Goal: Information Seeking & Learning: Learn about a topic

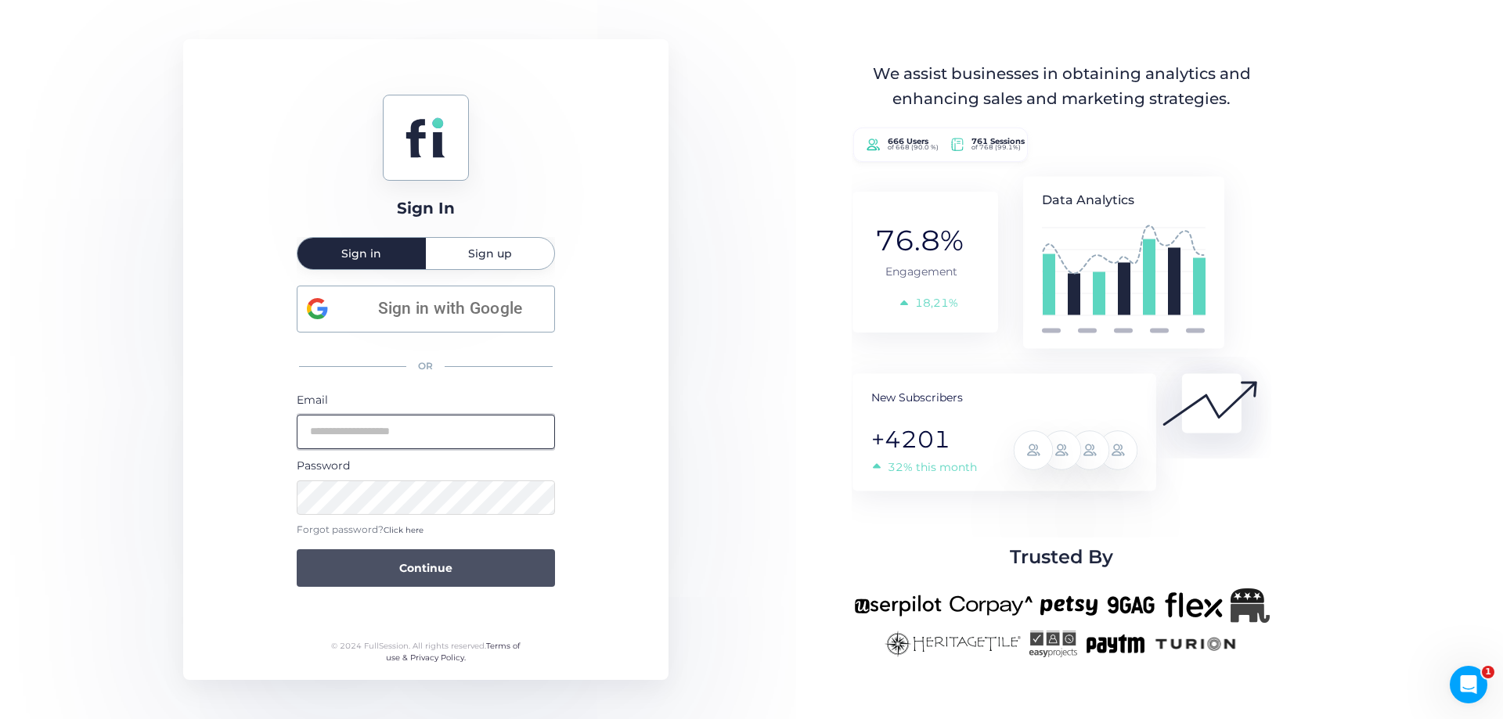
type input "**********"
click at [494, 550] on button "Continue" at bounding box center [426, 568] width 258 height 38
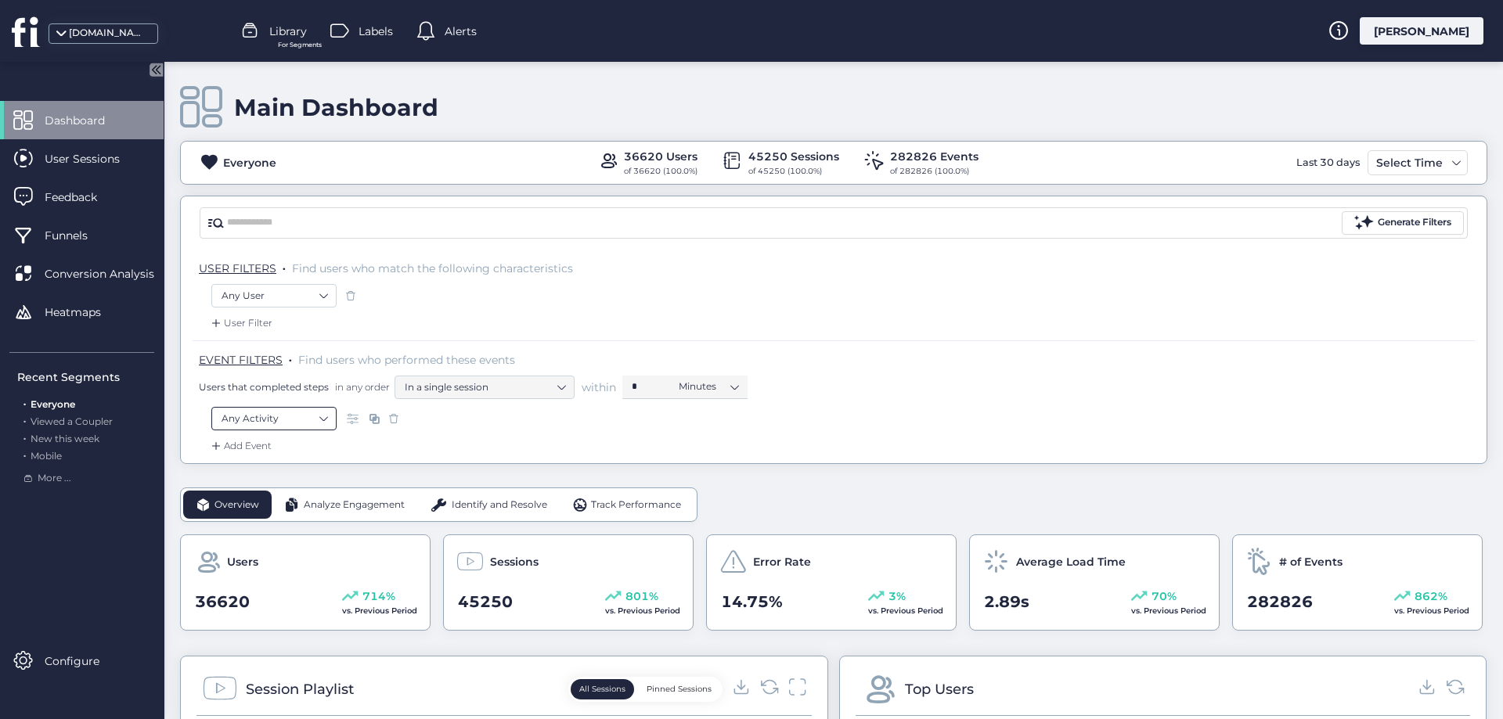
click at [297, 422] on nz-select-item "Any Activity" at bounding box center [273, 418] width 105 height 23
click at [275, 460] on input "text" at bounding box center [298, 453] width 114 height 17
type input "***"
click at [304, 484] on div "Visited URL is ..." at bounding box center [279, 484] width 73 height 15
click at [469, 420] on input "text" at bounding box center [525, 418] width 196 height 23
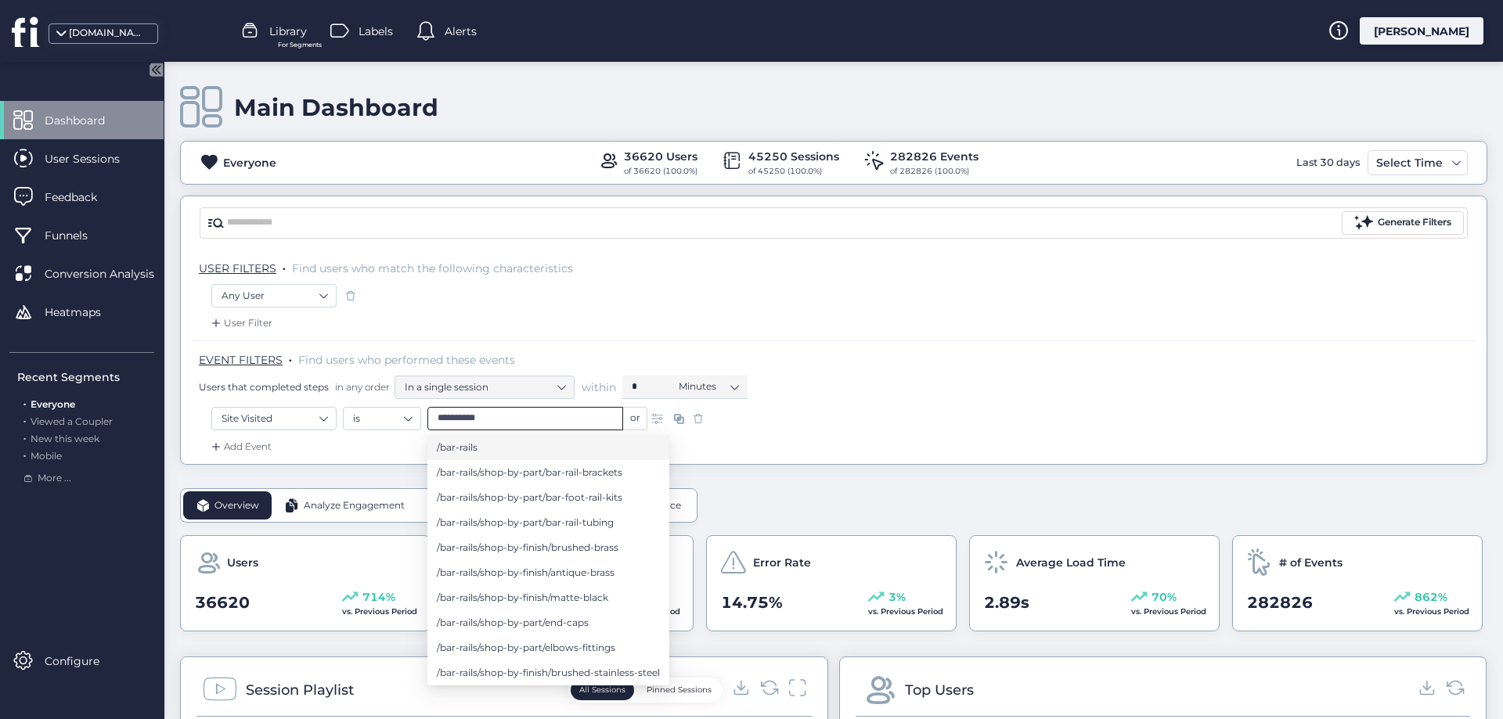
click at [460, 450] on span "/bar-rails" at bounding box center [457, 447] width 41 height 17
type input "**********"
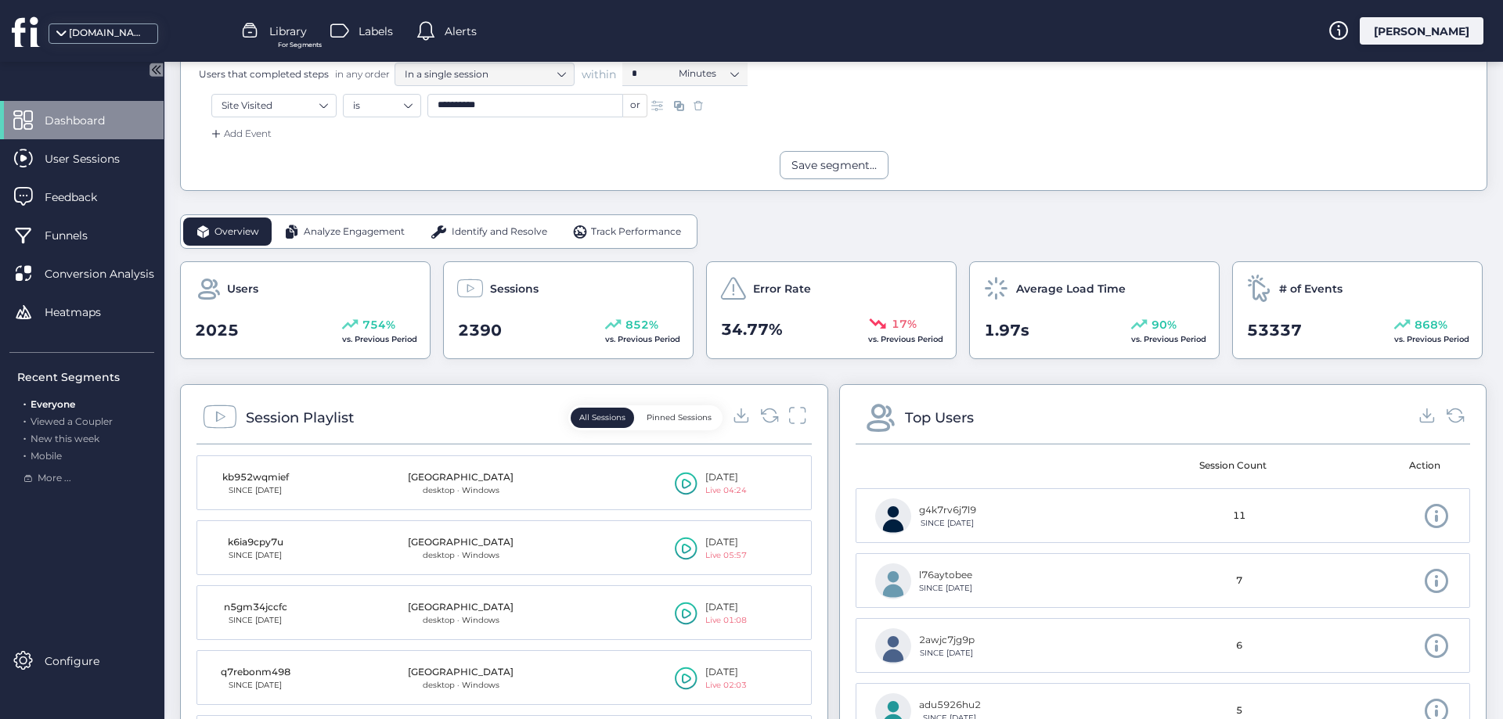
scroll to position [470, 0]
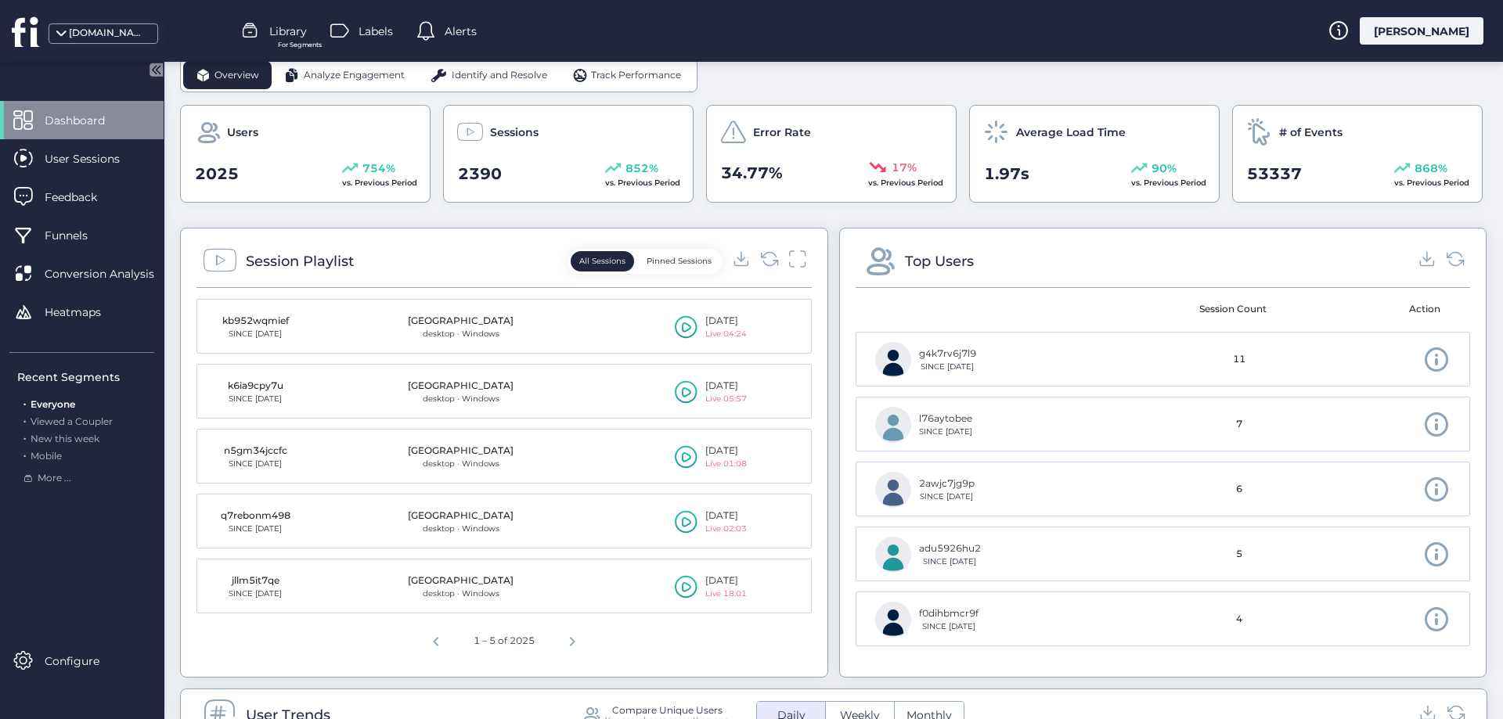
click at [679, 322] on icon at bounding box center [686, 326] width 23 height 23
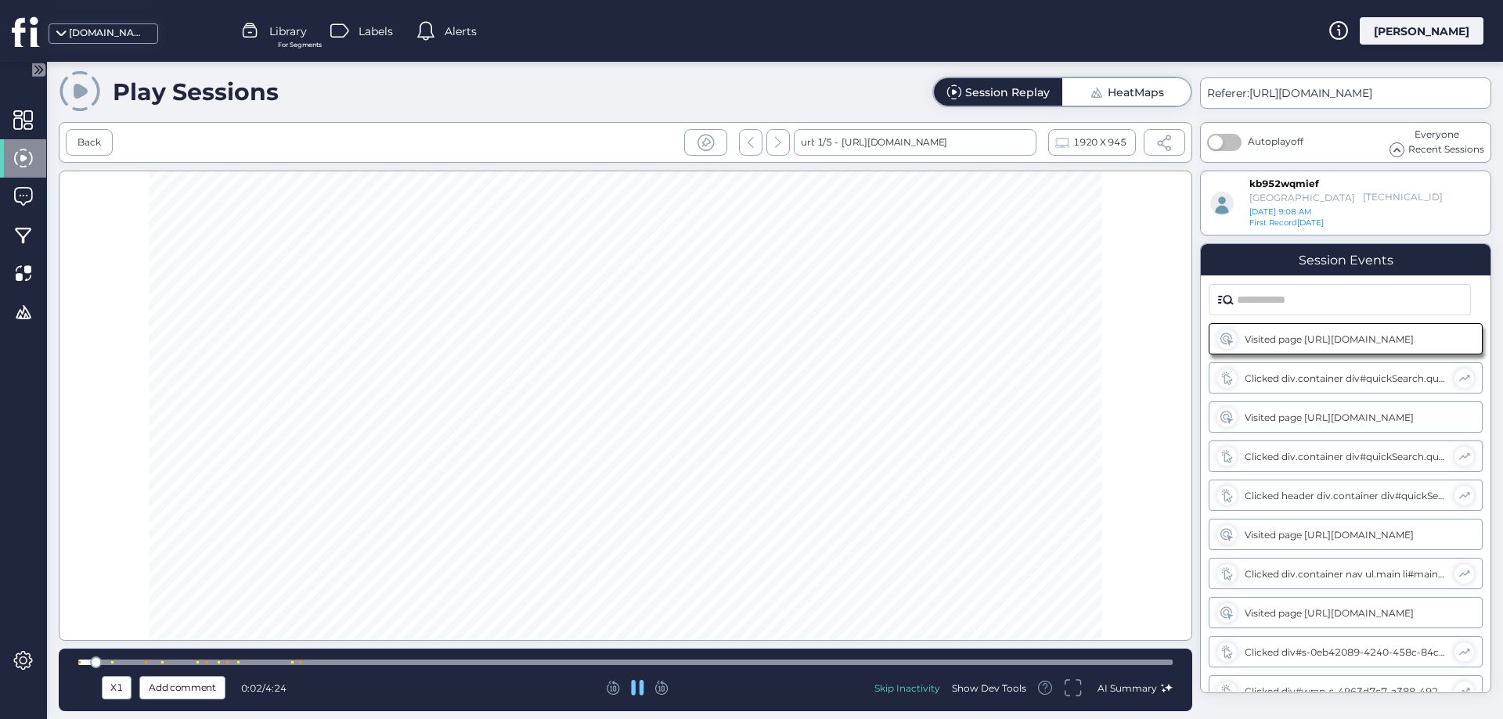
click at [1096, 96] on span at bounding box center [1096, 92] width 15 height 15
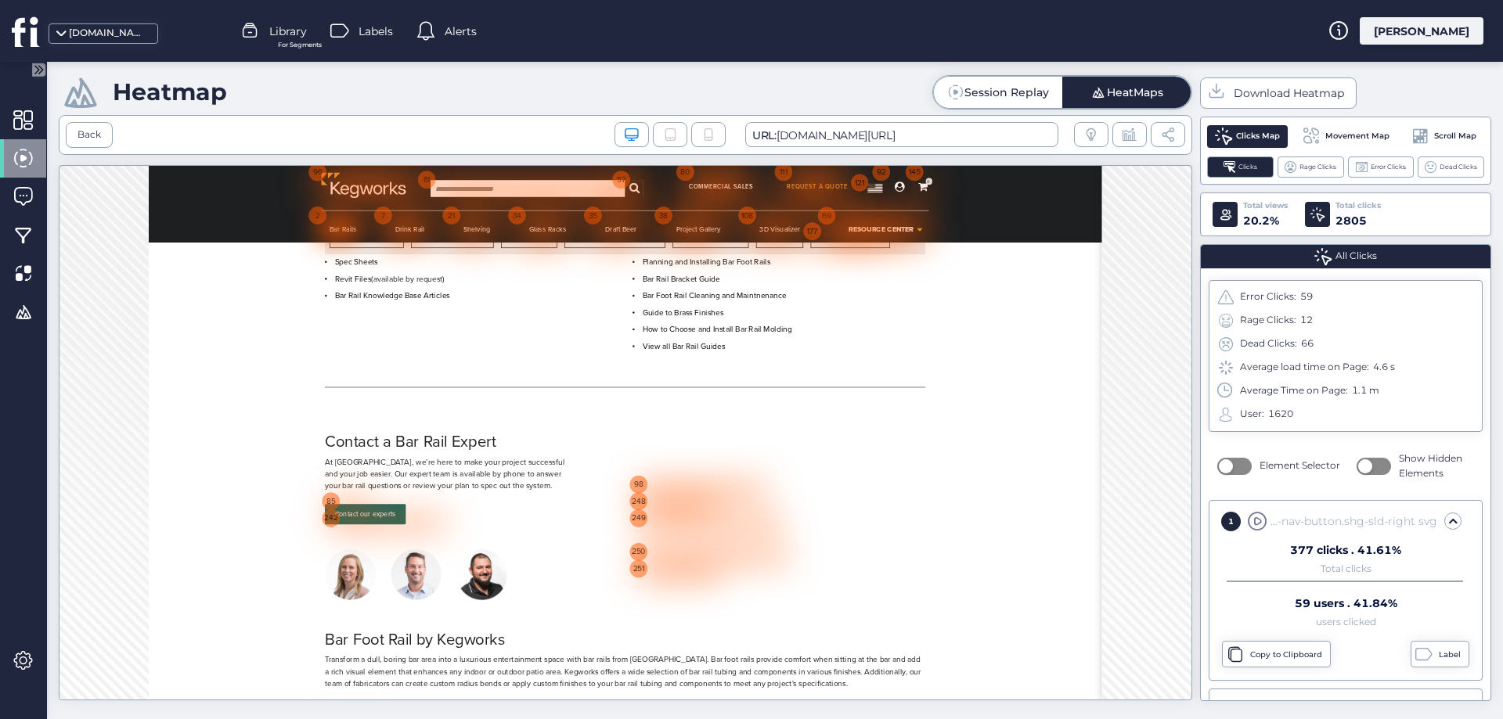
scroll to position [5452, 0]
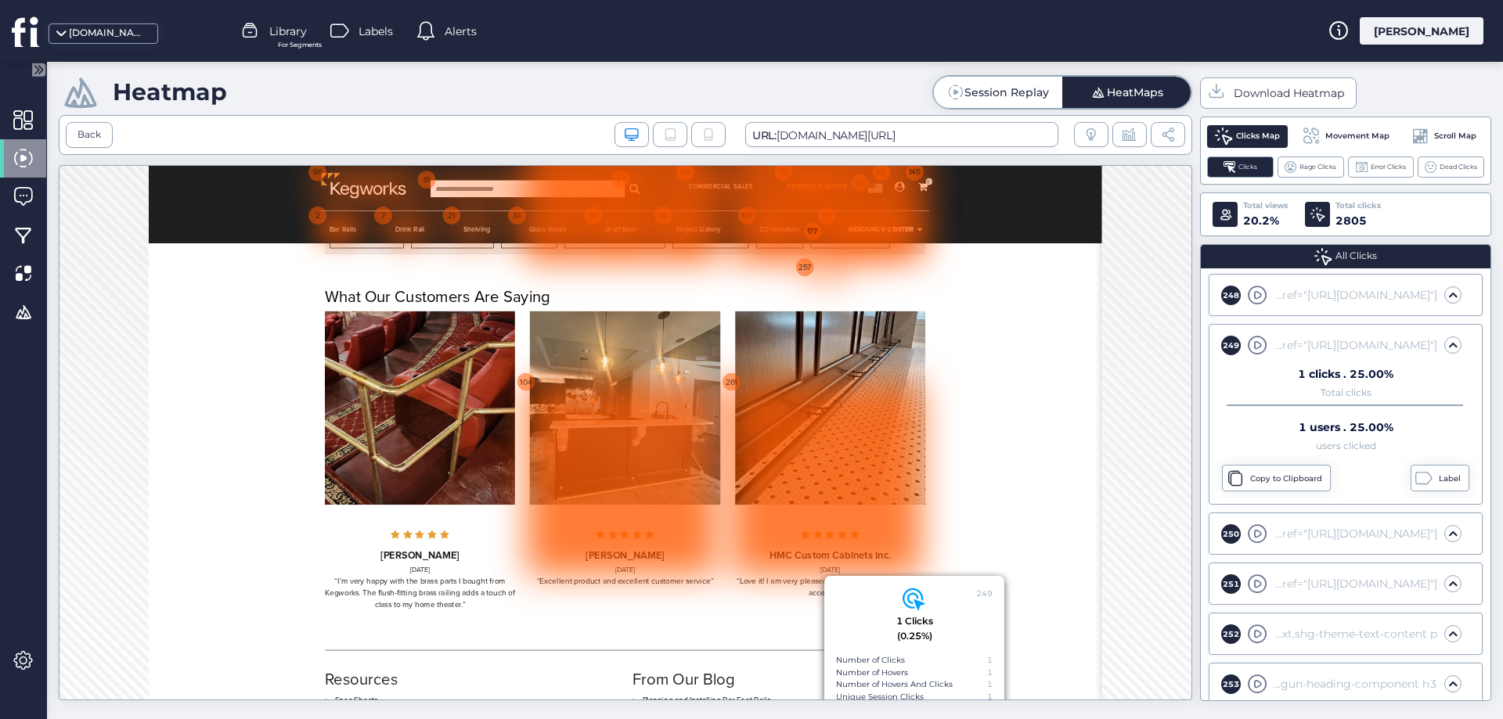
scroll to position [5061, 0]
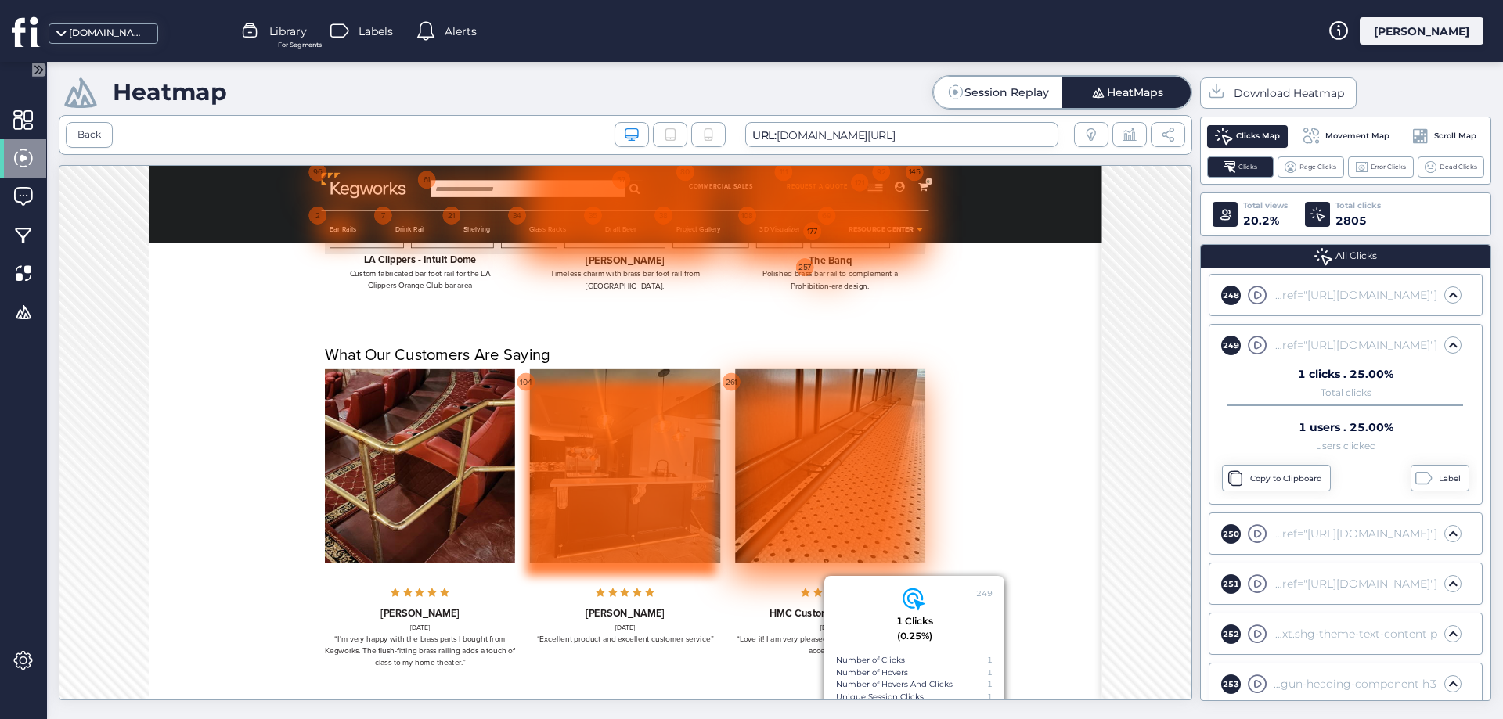
click at [744, 507] on div at bounding box center [894, 659] width 300 height 305
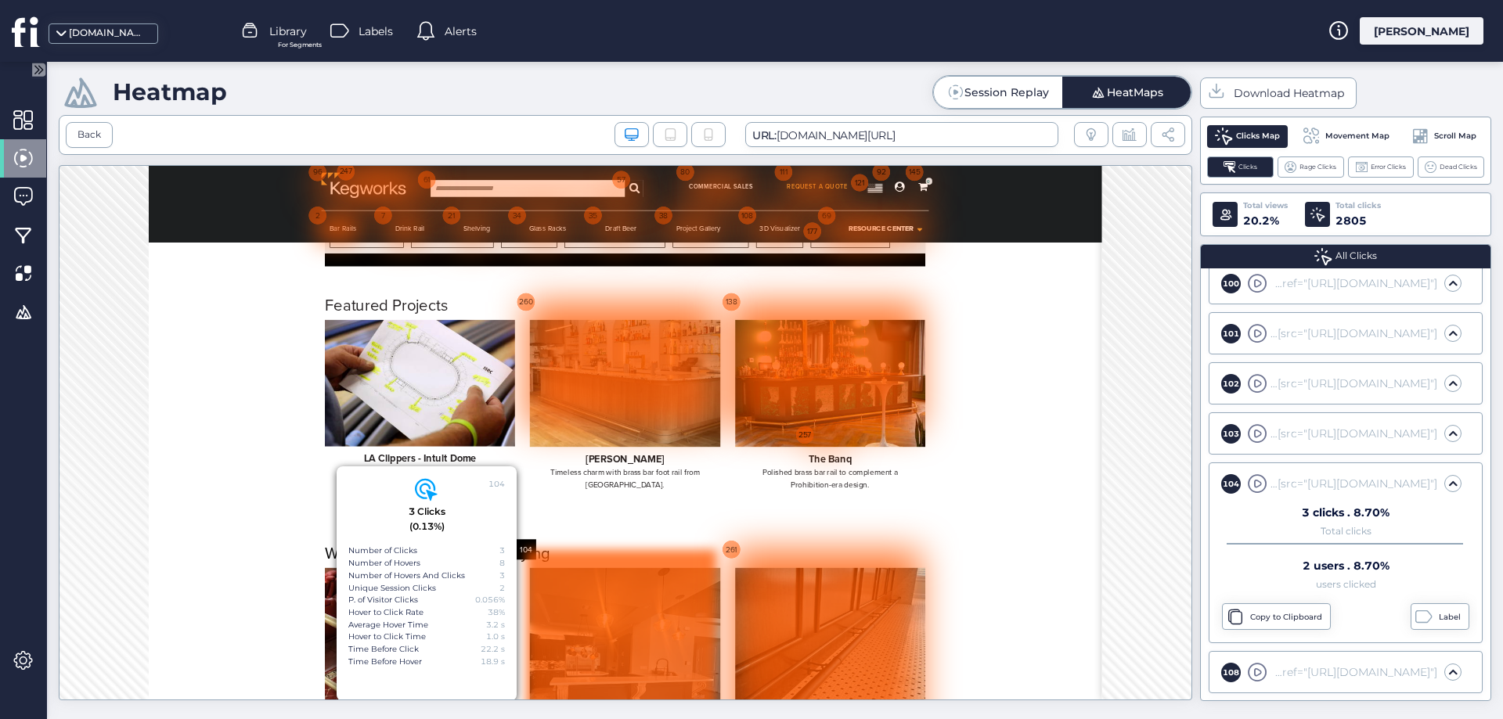
scroll to position [4982, 0]
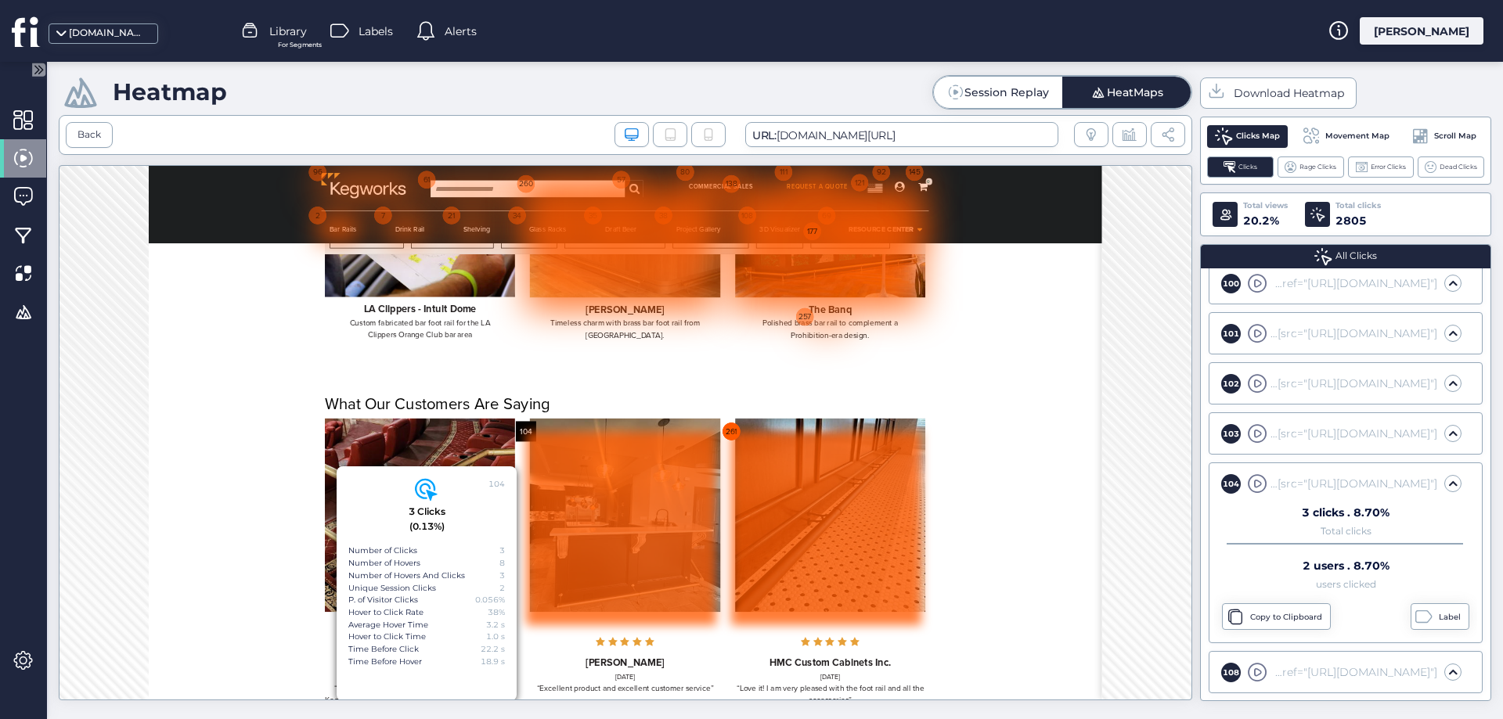
click at [1074, 584] on div "261" at bounding box center [1067, 585] width 32 height 32
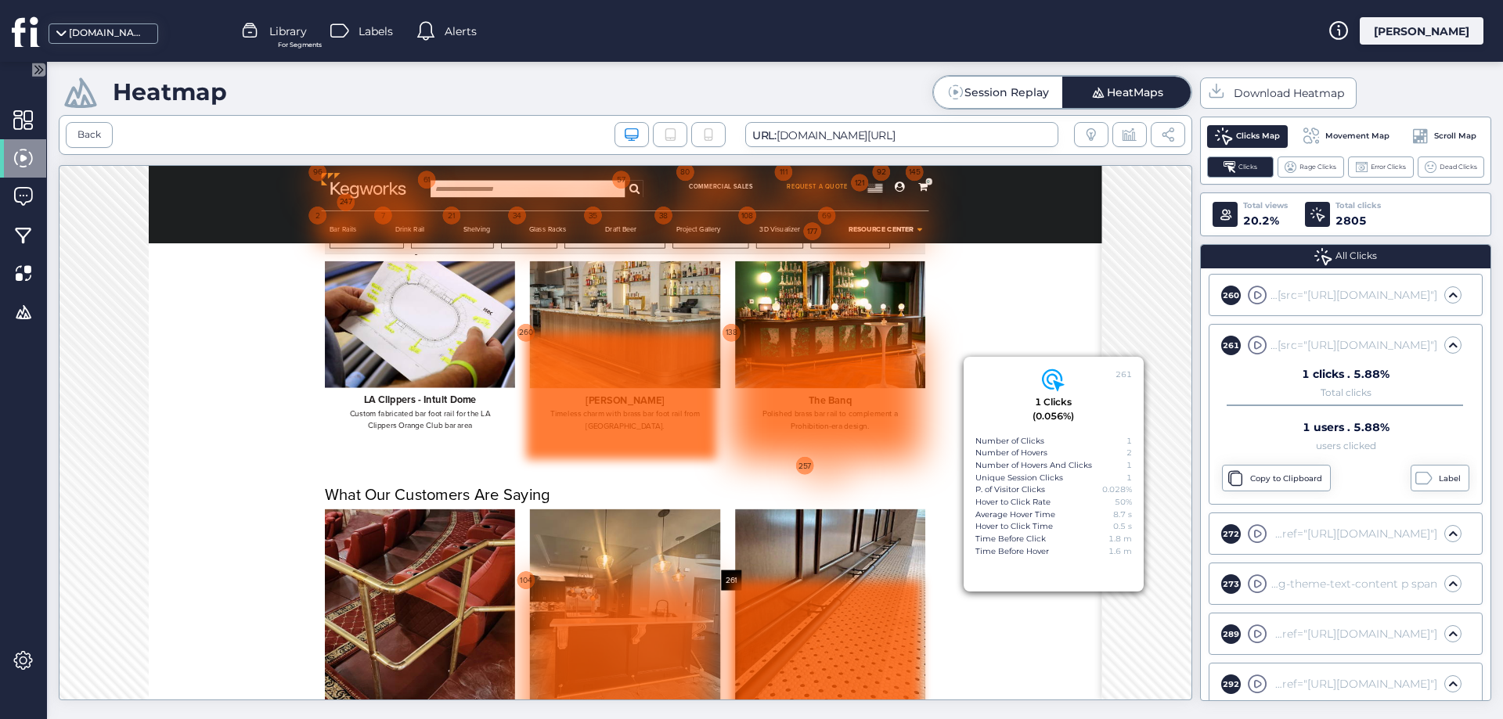
scroll to position [4748, 0]
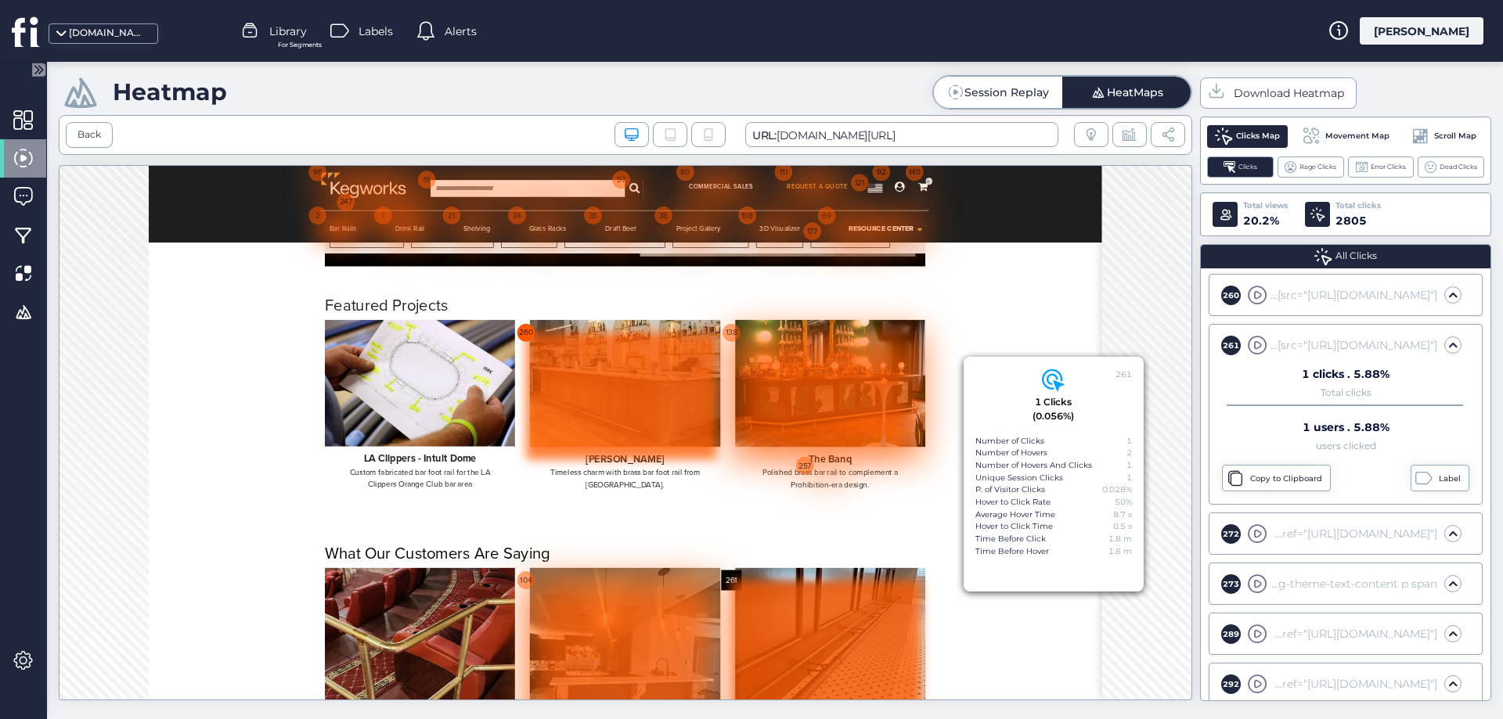
click at [742, 425] on div "260" at bounding box center [743, 429] width 32 height 32
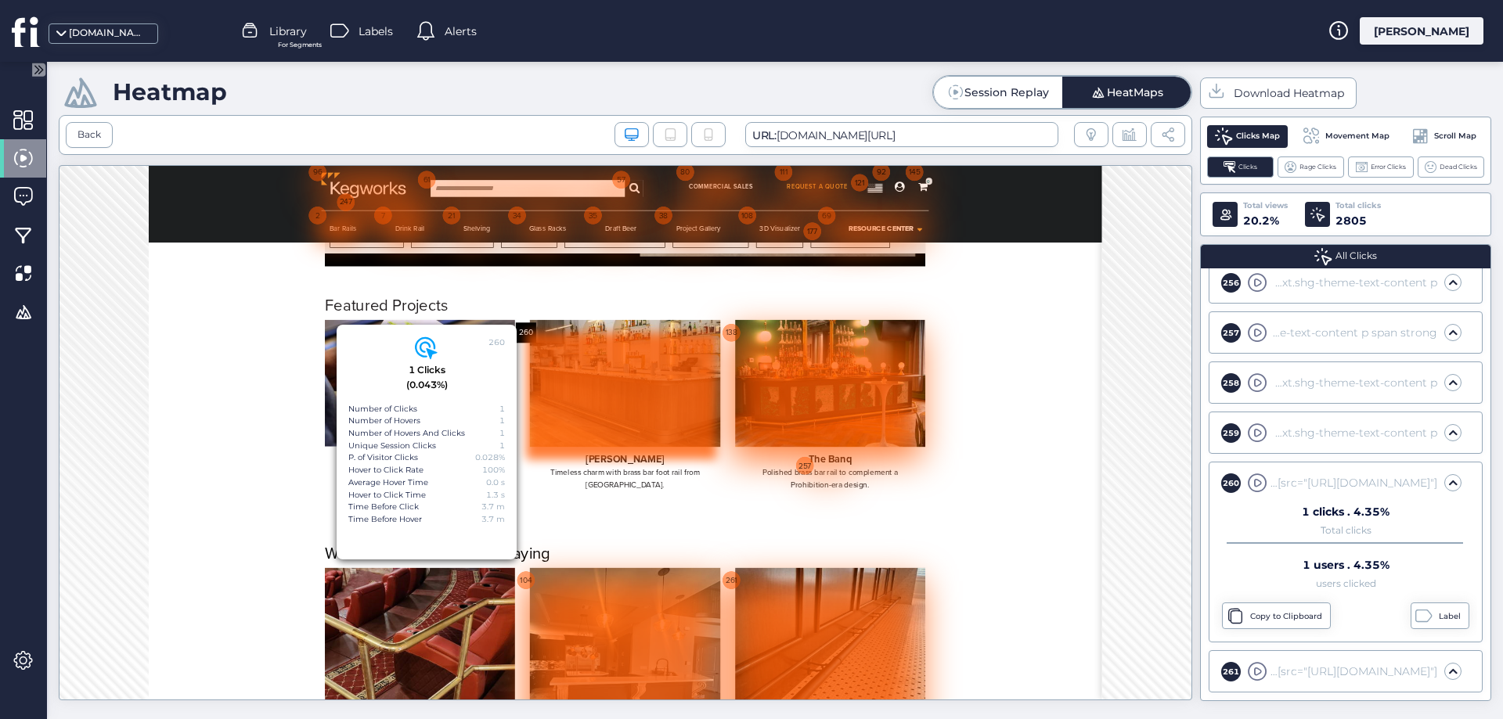
scroll to position [6900, 0]
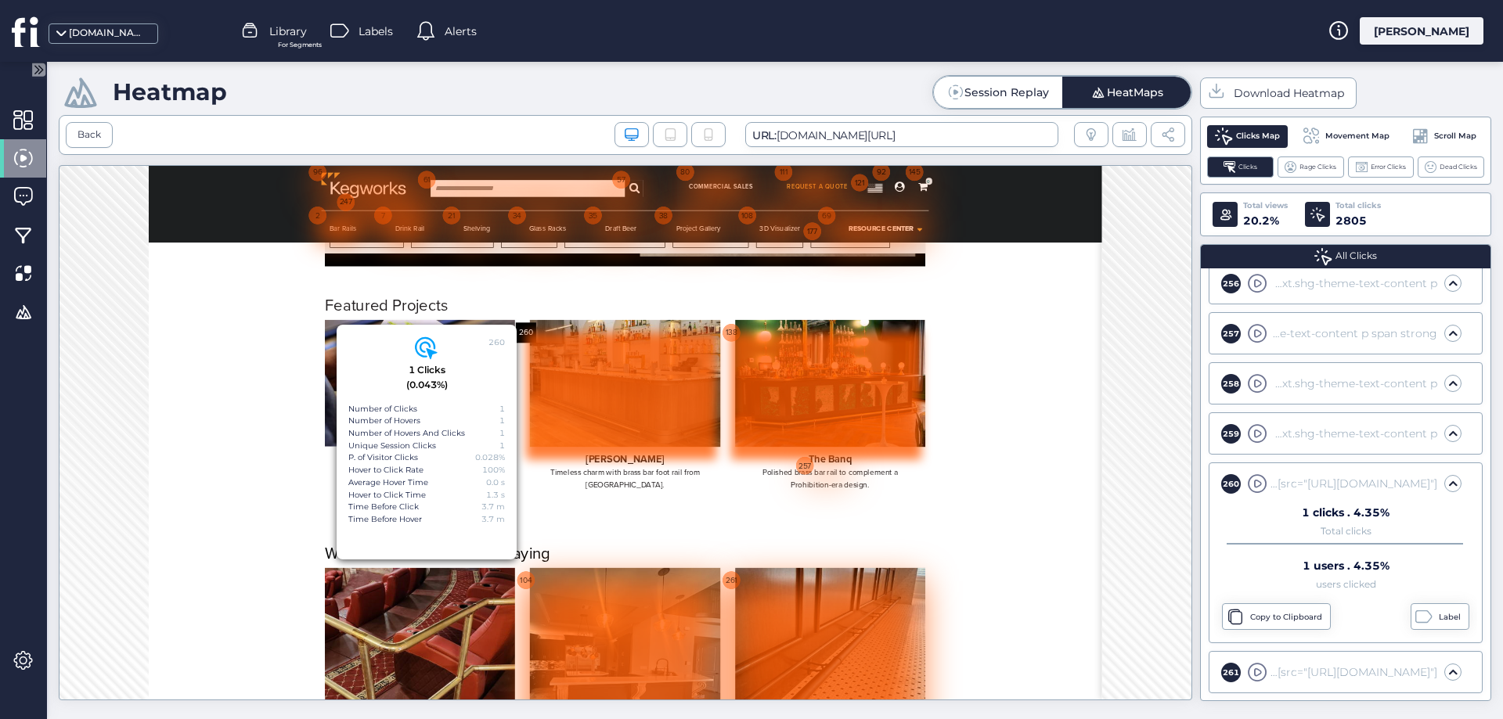
click at [1074, 429] on div at bounding box center [1217, 529] width 300 height 200
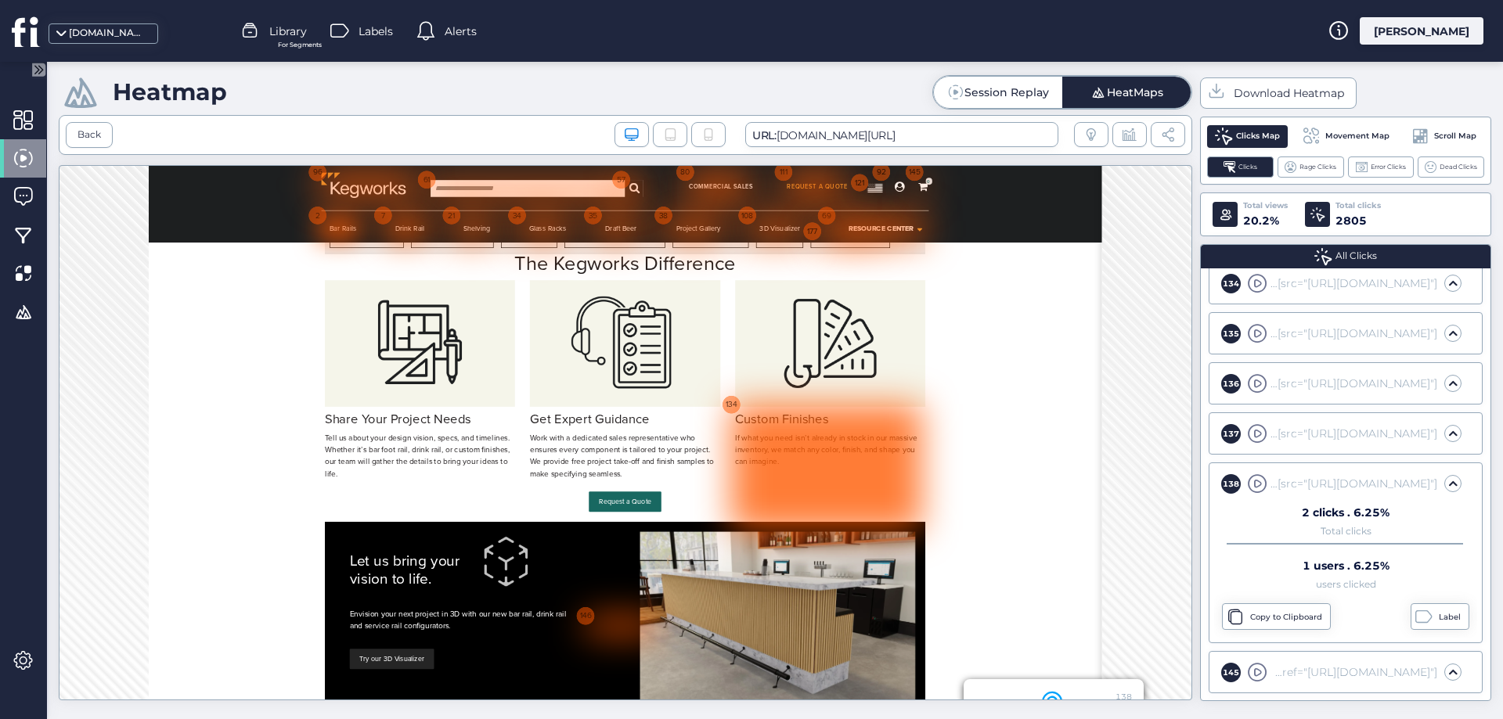
scroll to position [3808, 0]
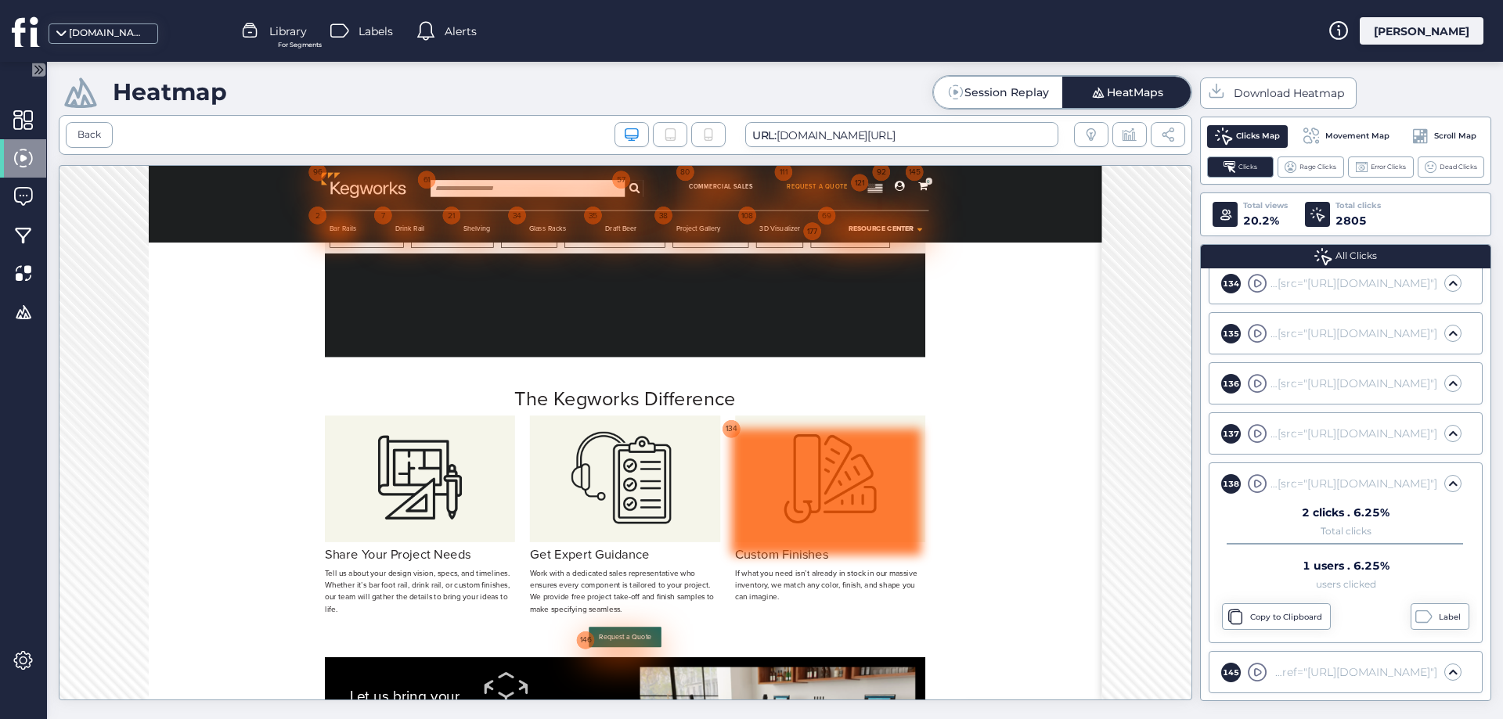
click at [1069, 586] on div at bounding box center [1217, 681] width 300 height 200
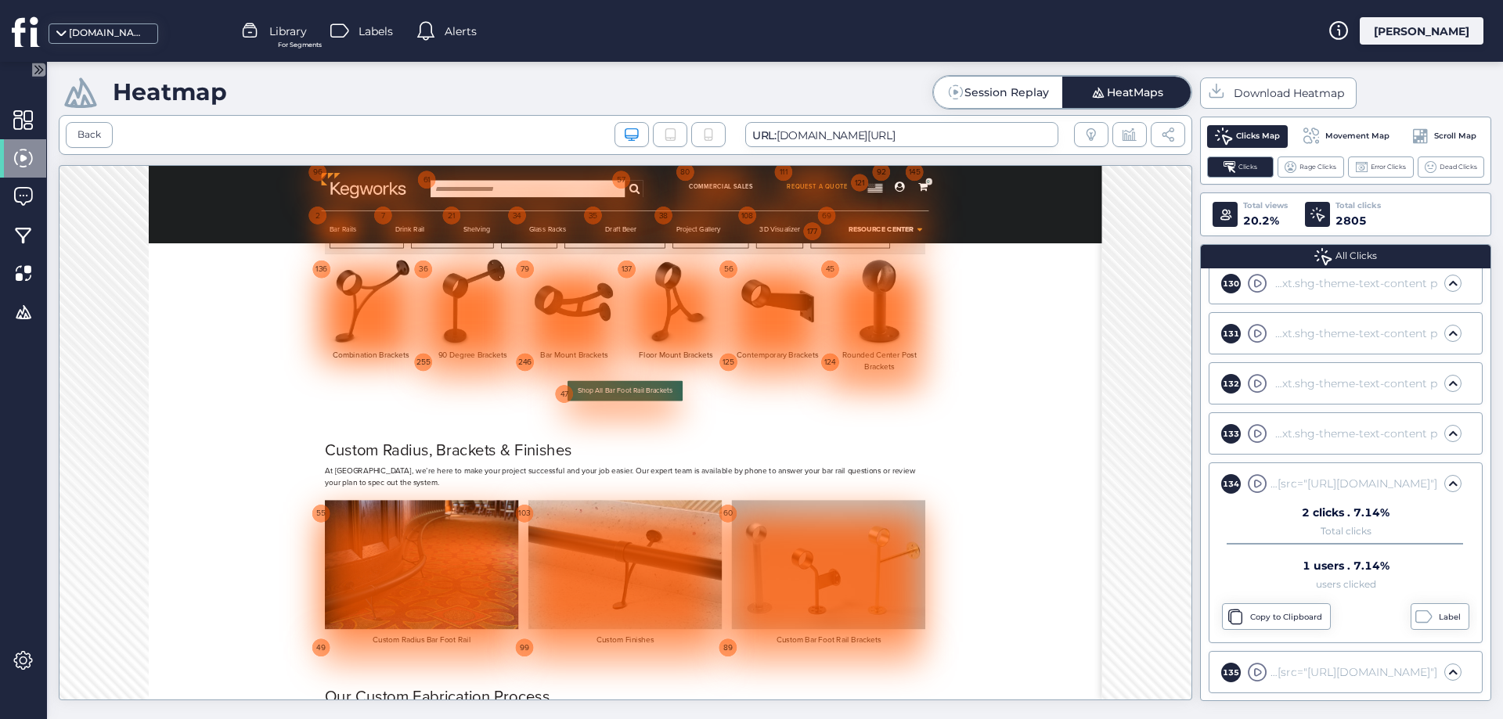
scroll to position [2869, 0]
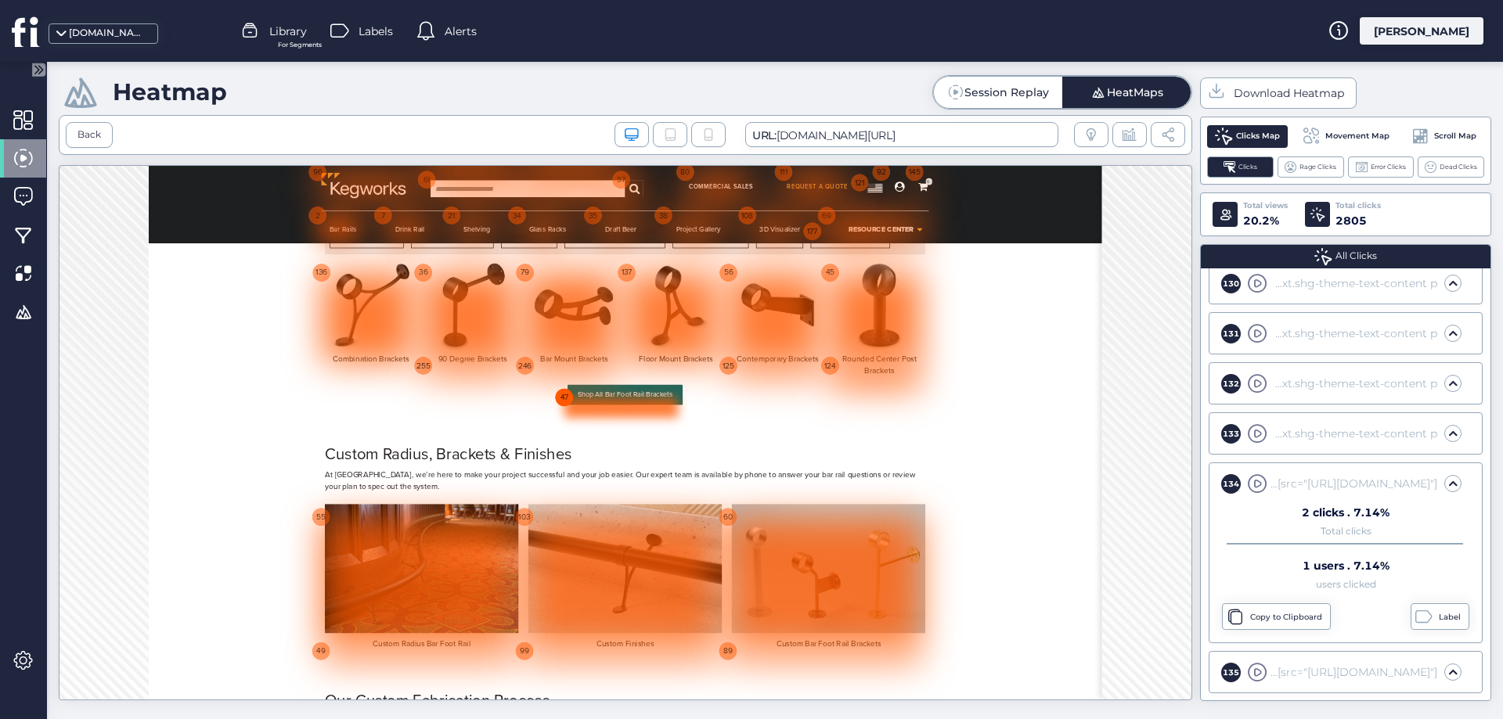
click at [800, 535] on div "47" at bounding box center [803, 532] width 32 height 32
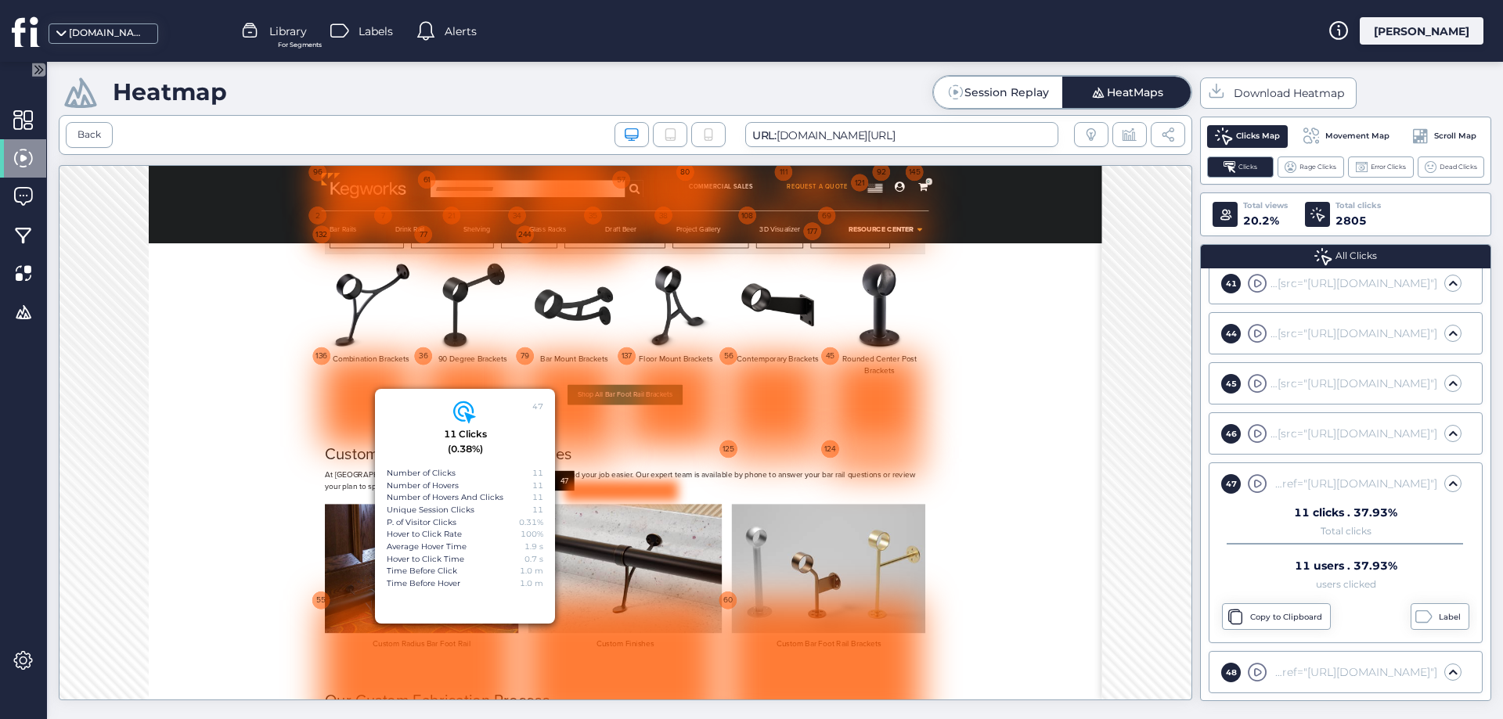
scroll to position [2634, 0]
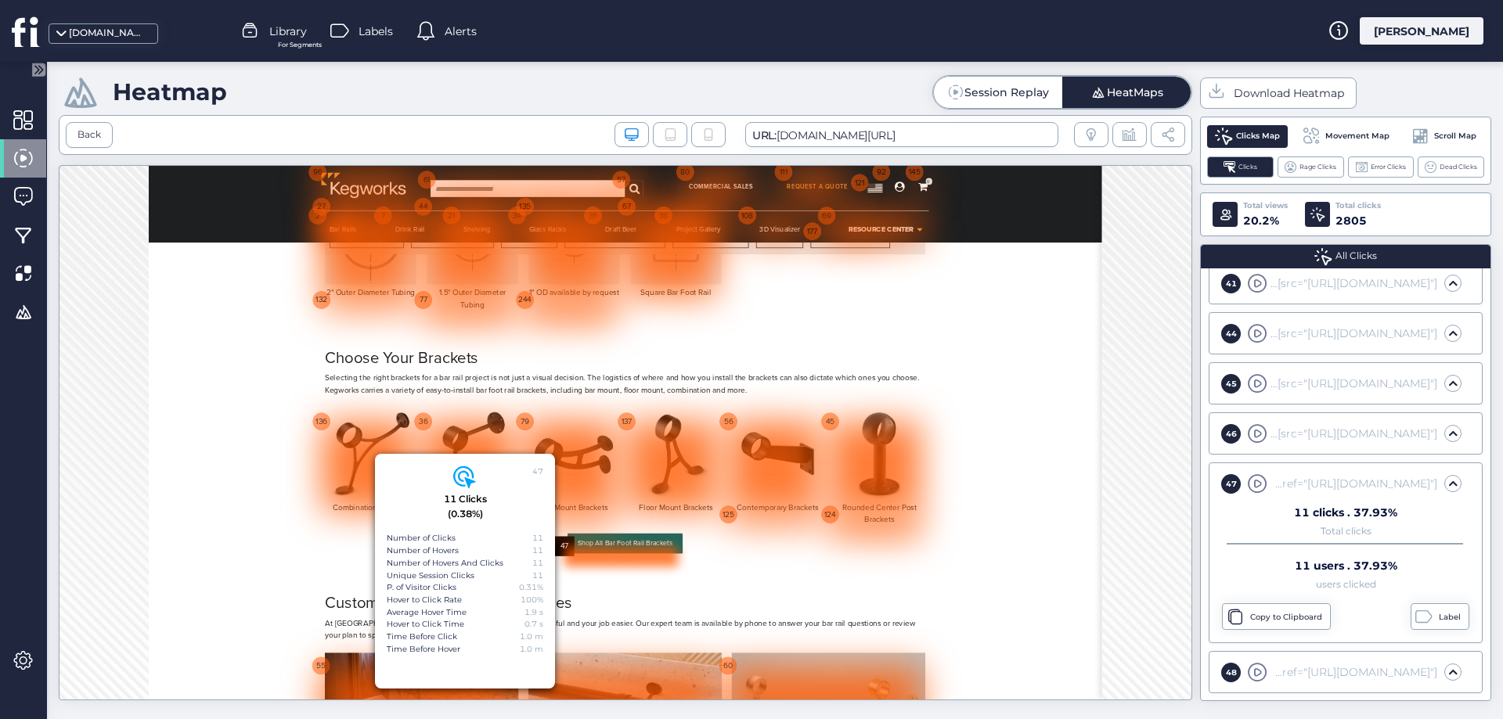
click at [877, 548] on div "Selecting the right brackets for a bar rail project is not just a visual decisi…" at bounding box center [900, 520] width 947 height 56
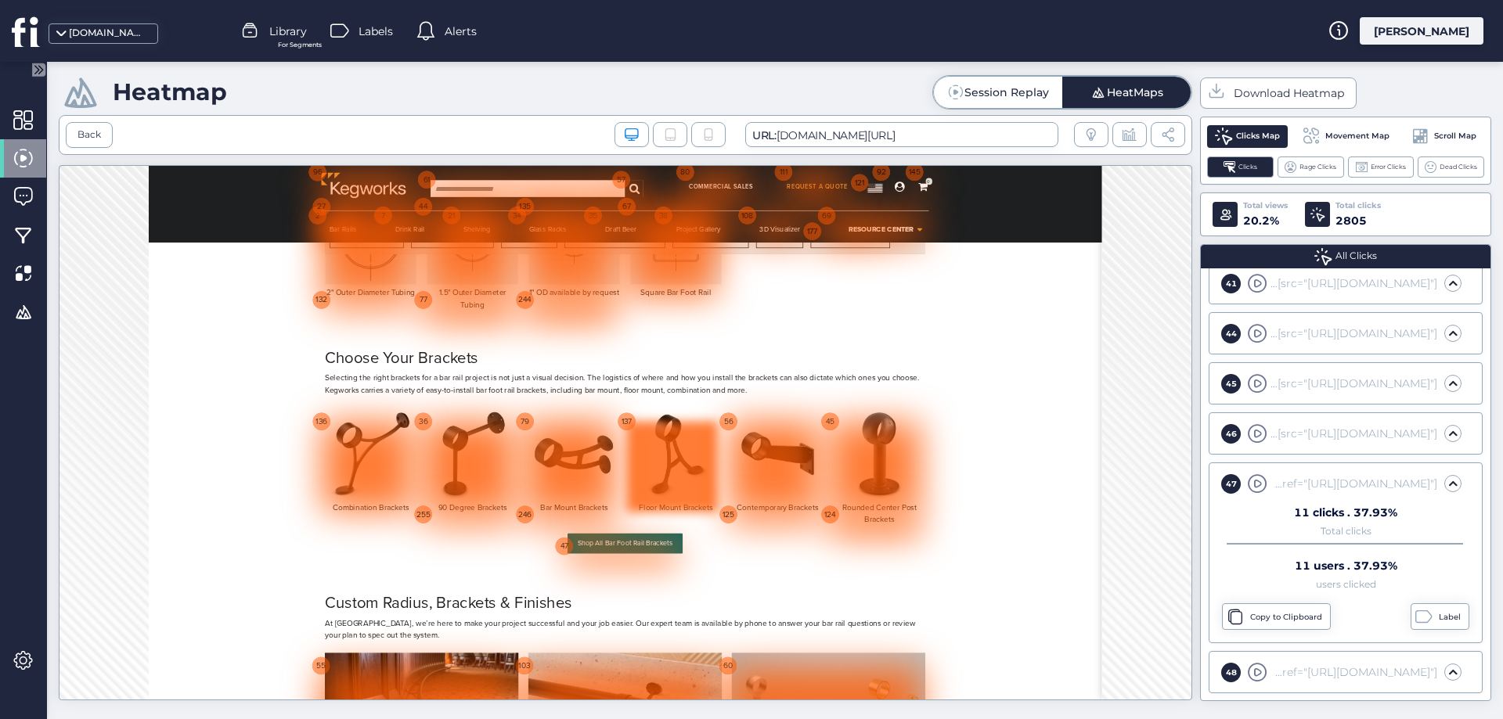
click at [906, 569] on div at bounding box center [973, 640] width 143 height 143
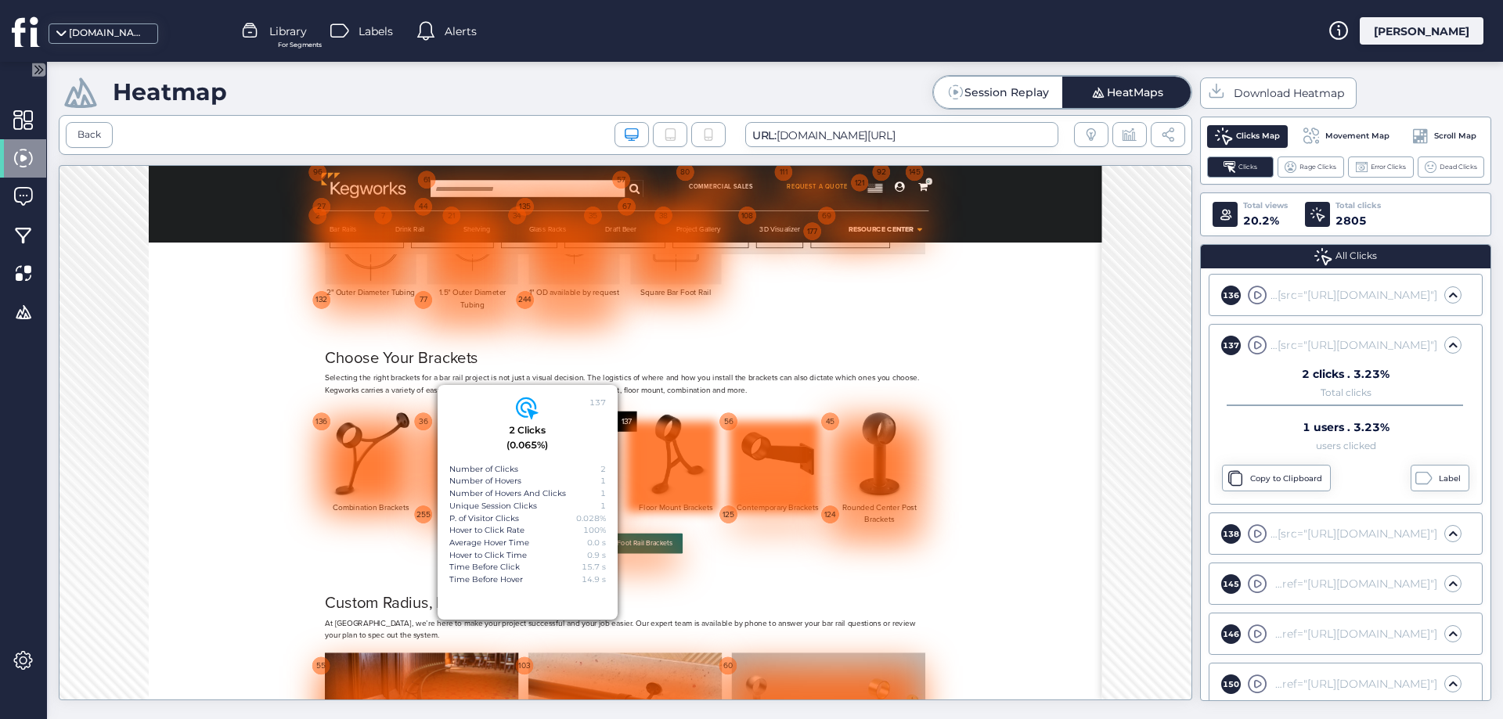
click at [1066, 573] on div at bounding box center [1134, 640] width 143 height 143
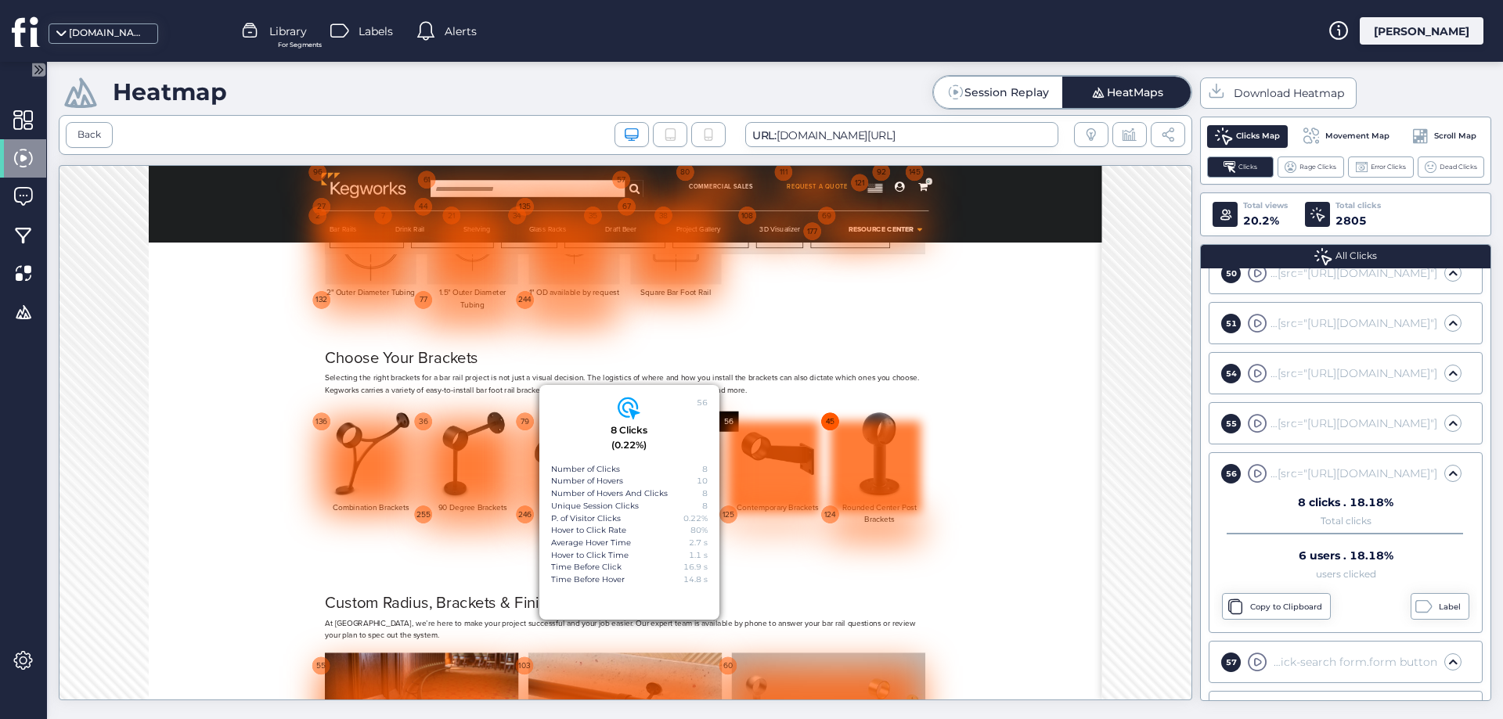
click at [1221, 569] on div "45" at bounding box center [1223, 569] width 32 height 32
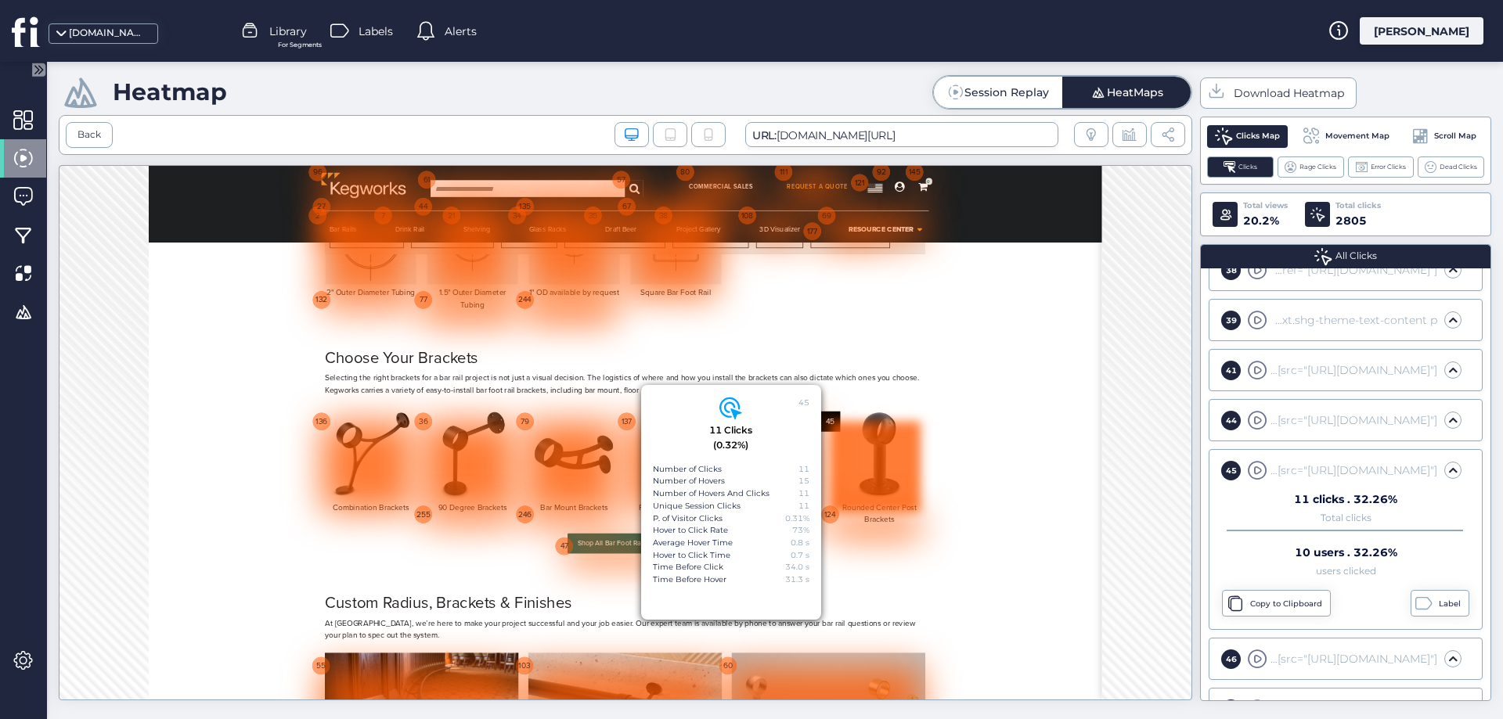
scroll to position [1490, 0]
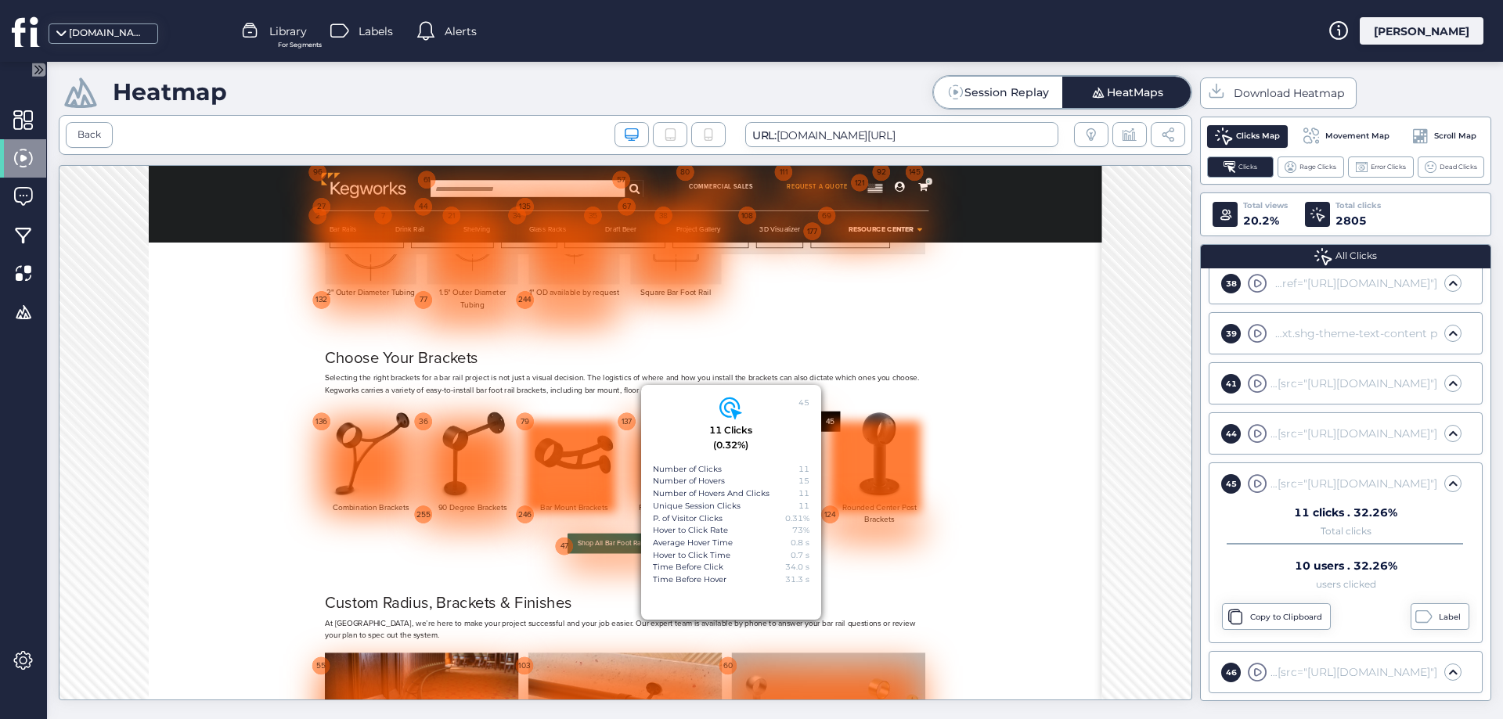
click at [744, 574] on div at bounding box center [813, 640] width 143 height 143
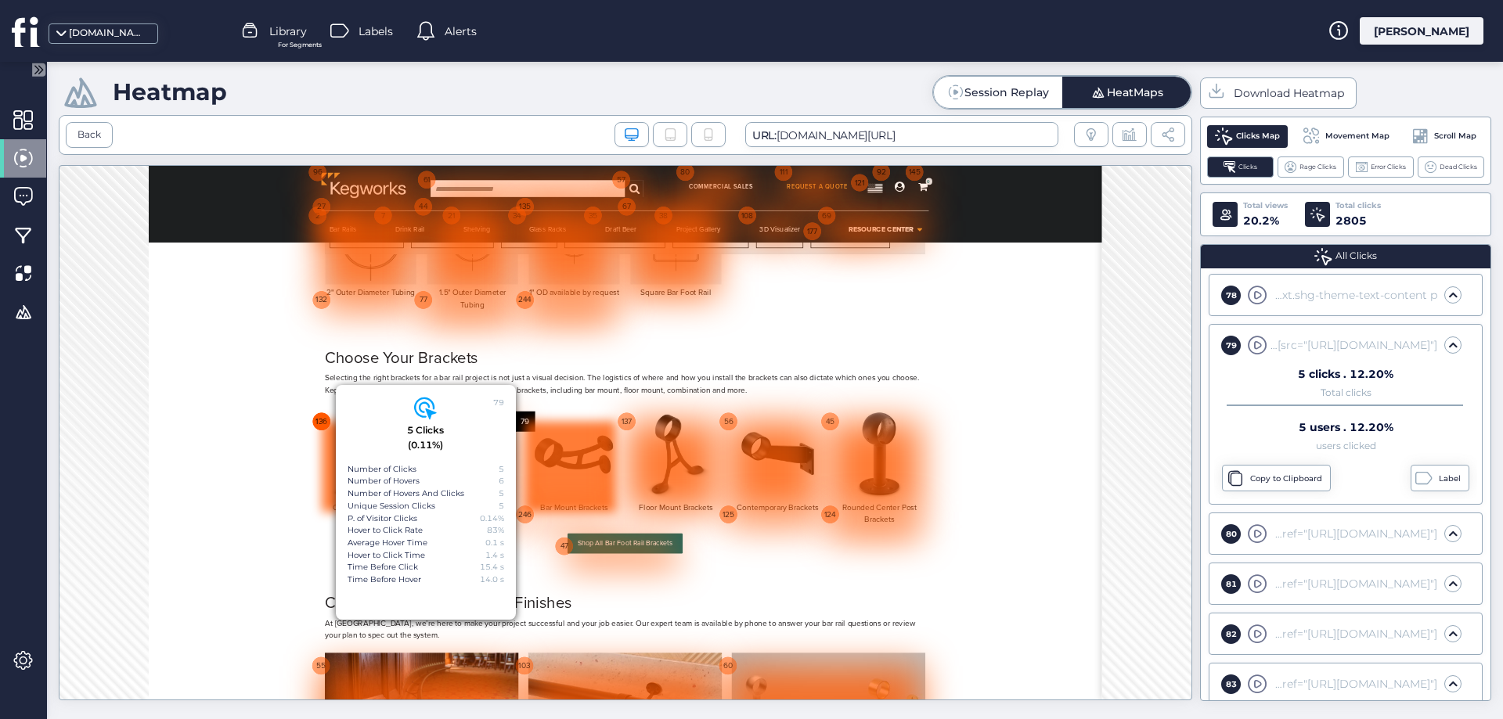
click at [418, 567] on div "136" at bounding box center [421, 569] width 32 height 32
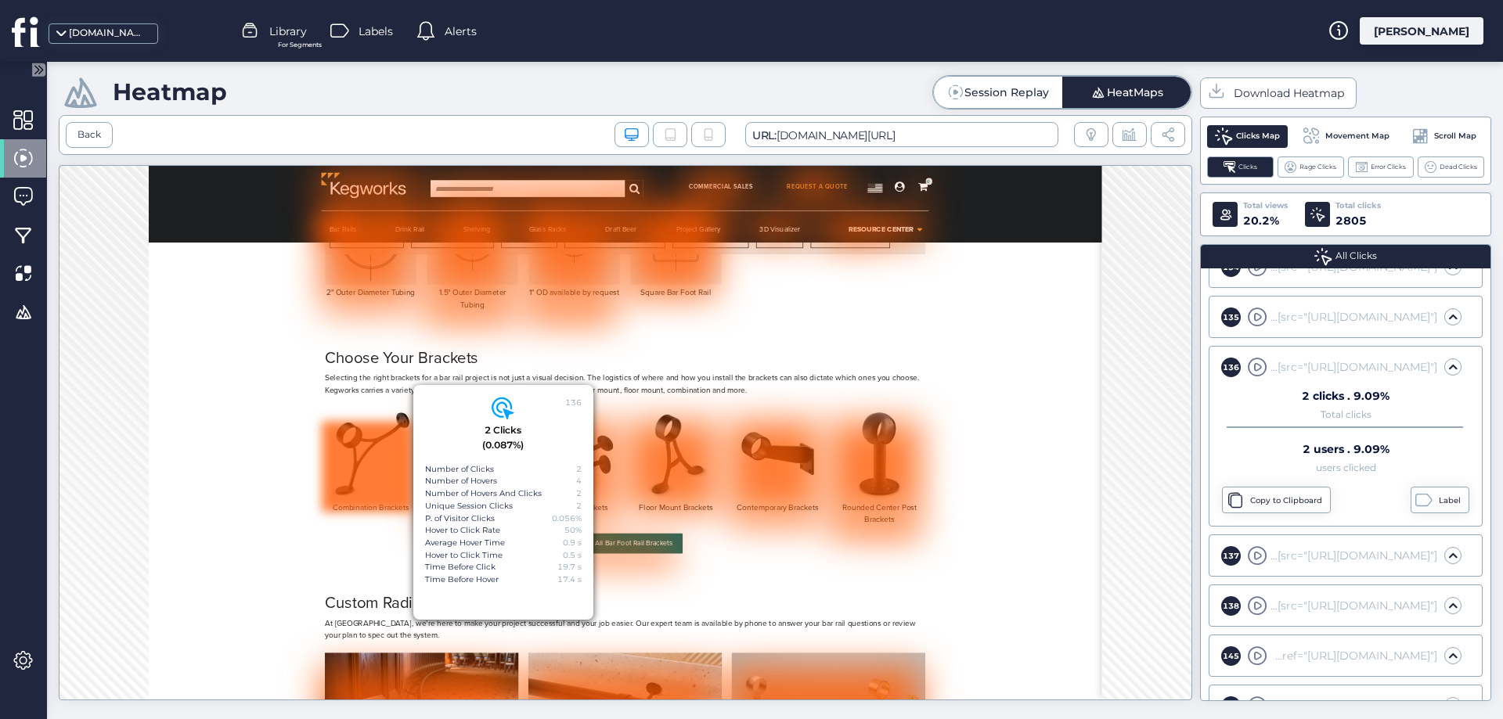
scroll to position [5285, 0]
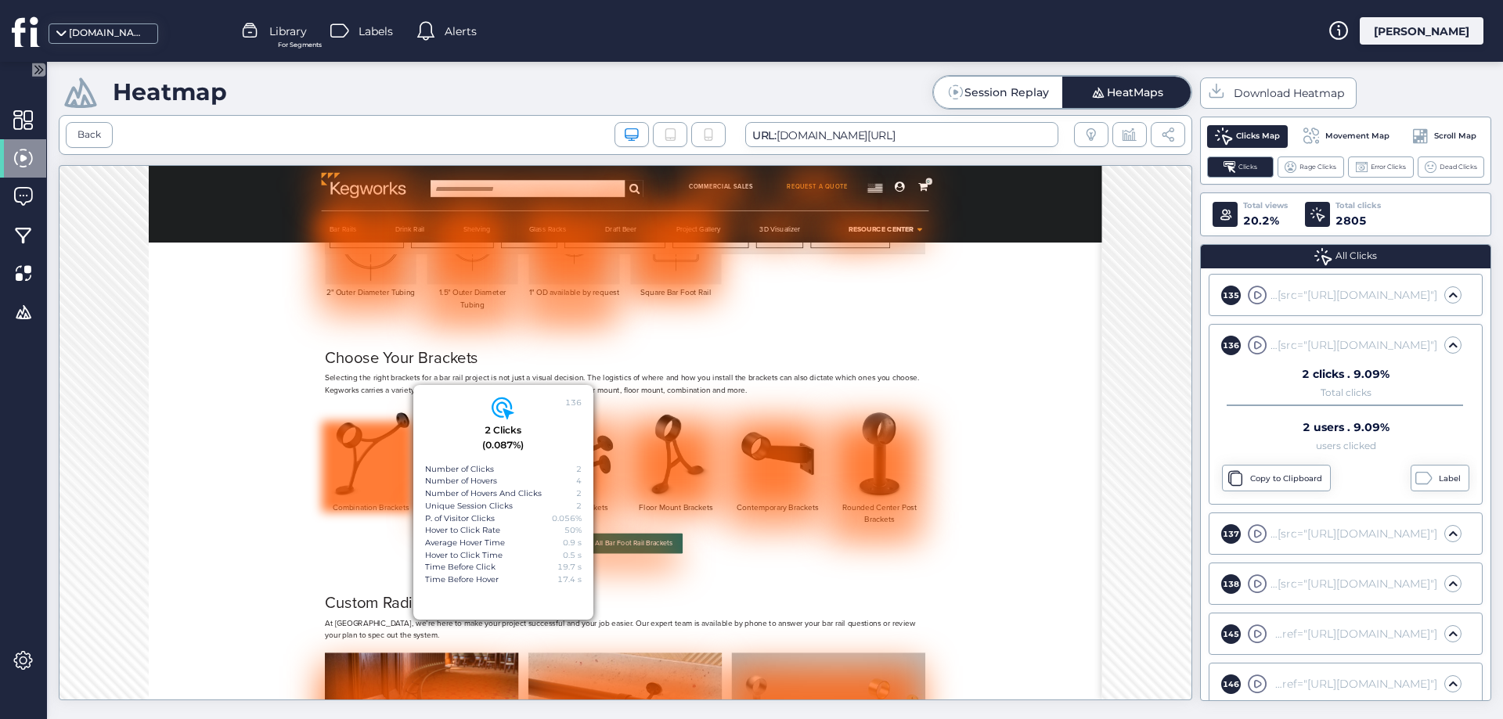
click at [1370, 138] on span "Movement Map" at bounding box center [1357, 136] width 64 height 13
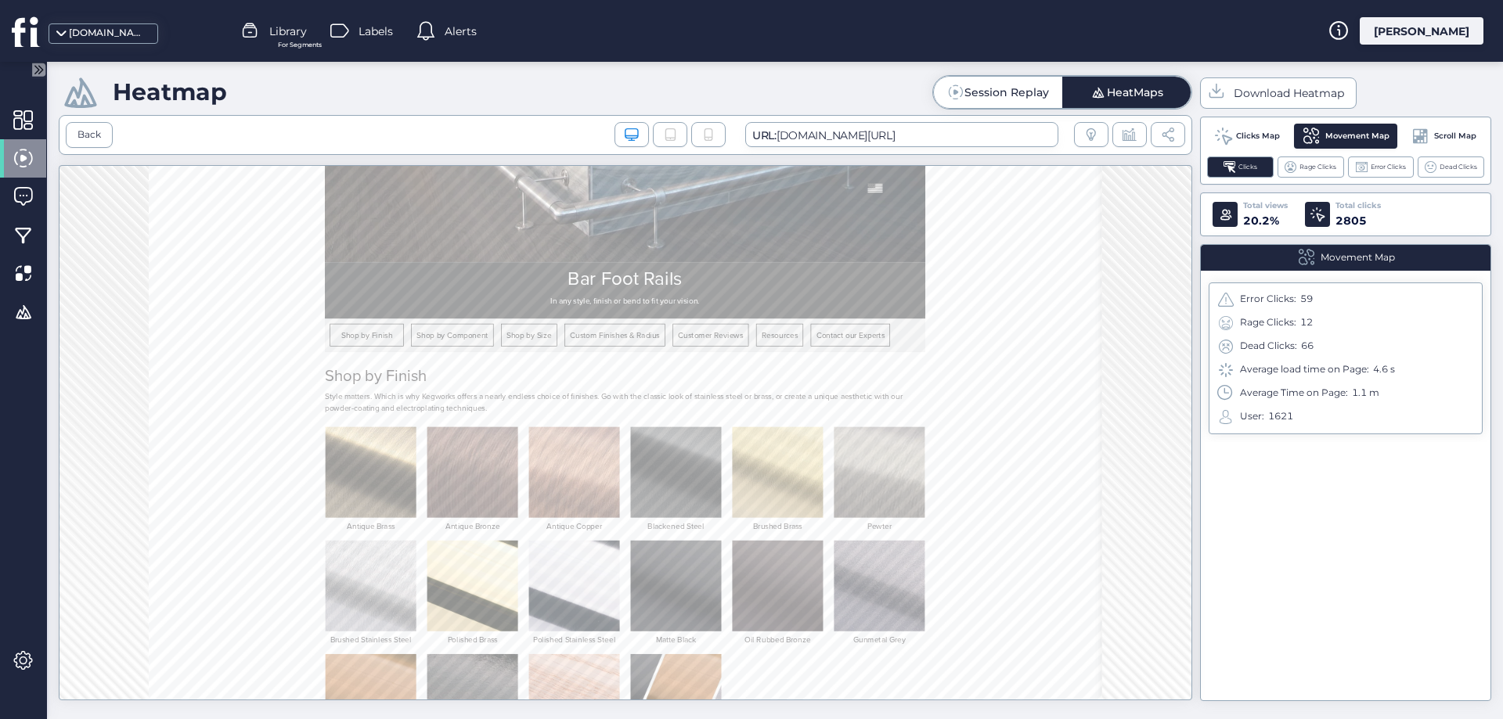
scroll to position [78, 0]
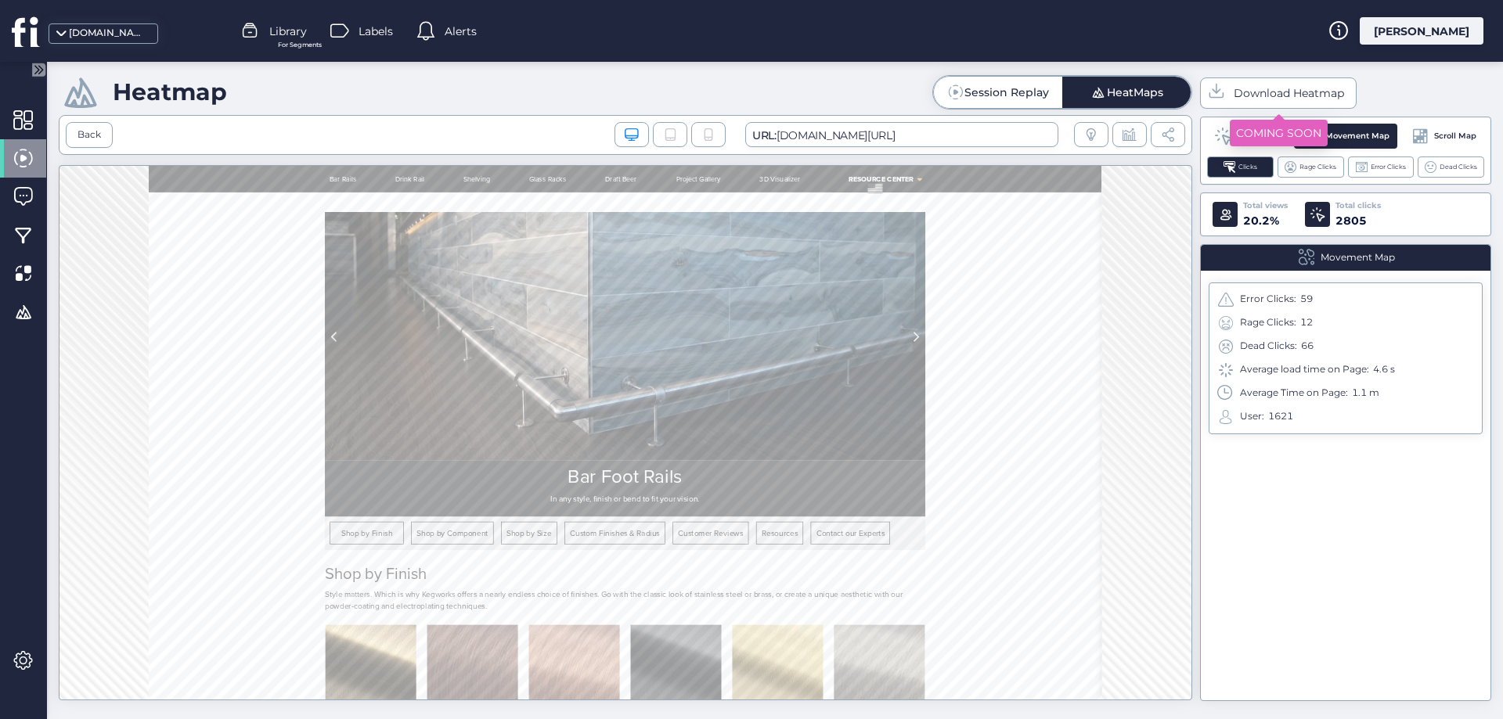
click at [1259, 91] on span "Download Heatmap" at bounding box center [1288, 93] width 110 height 17
click at [667, 135] on icon "Tablet" at bounding box center [670, 135] width 14 height 14
click at [715, 137] on icon at bounding box center [708, 135] width 14 height 14
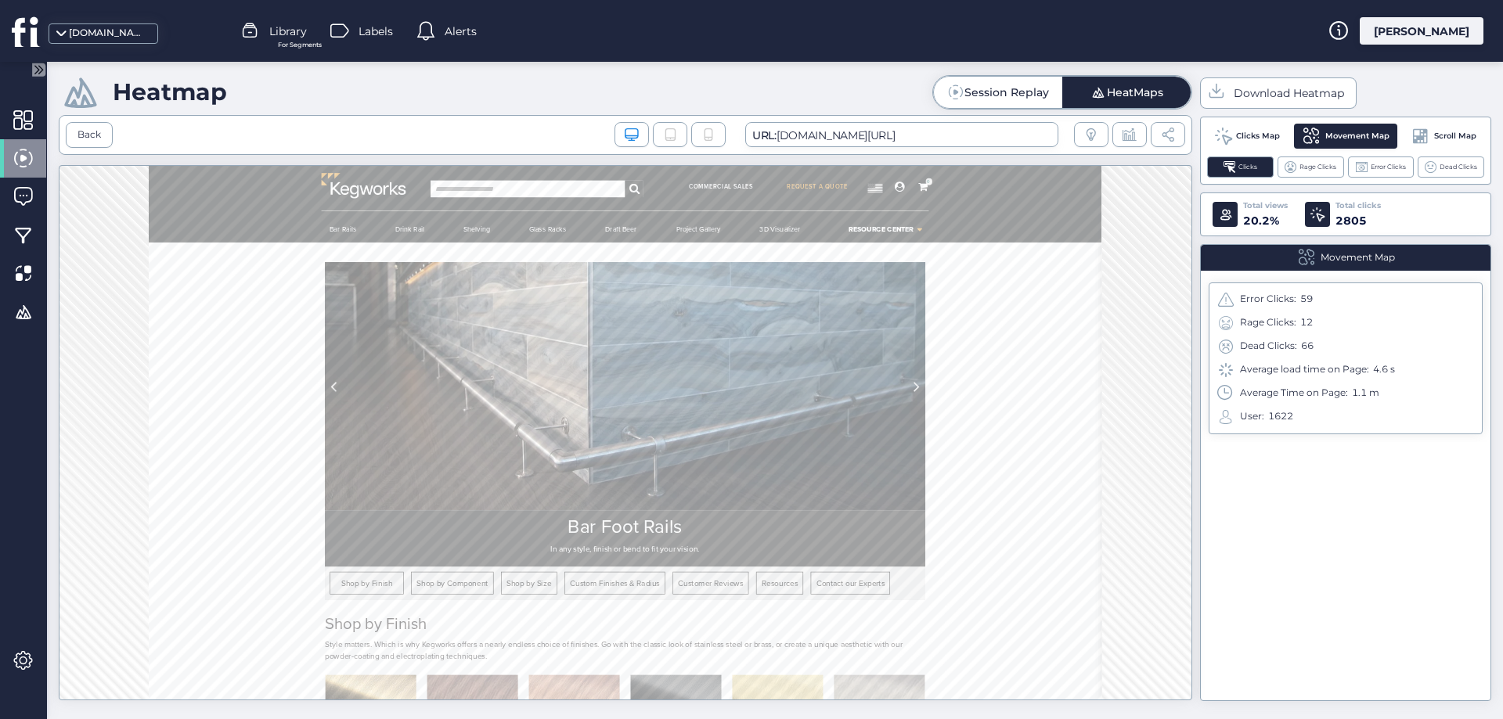
click at [704, 139] on icon at bounding box center [708, 135] width 14 height 14
click at [632, 133] on icon "Desktop/Laptop" at bounding box center [632, 135] width 14 height 14
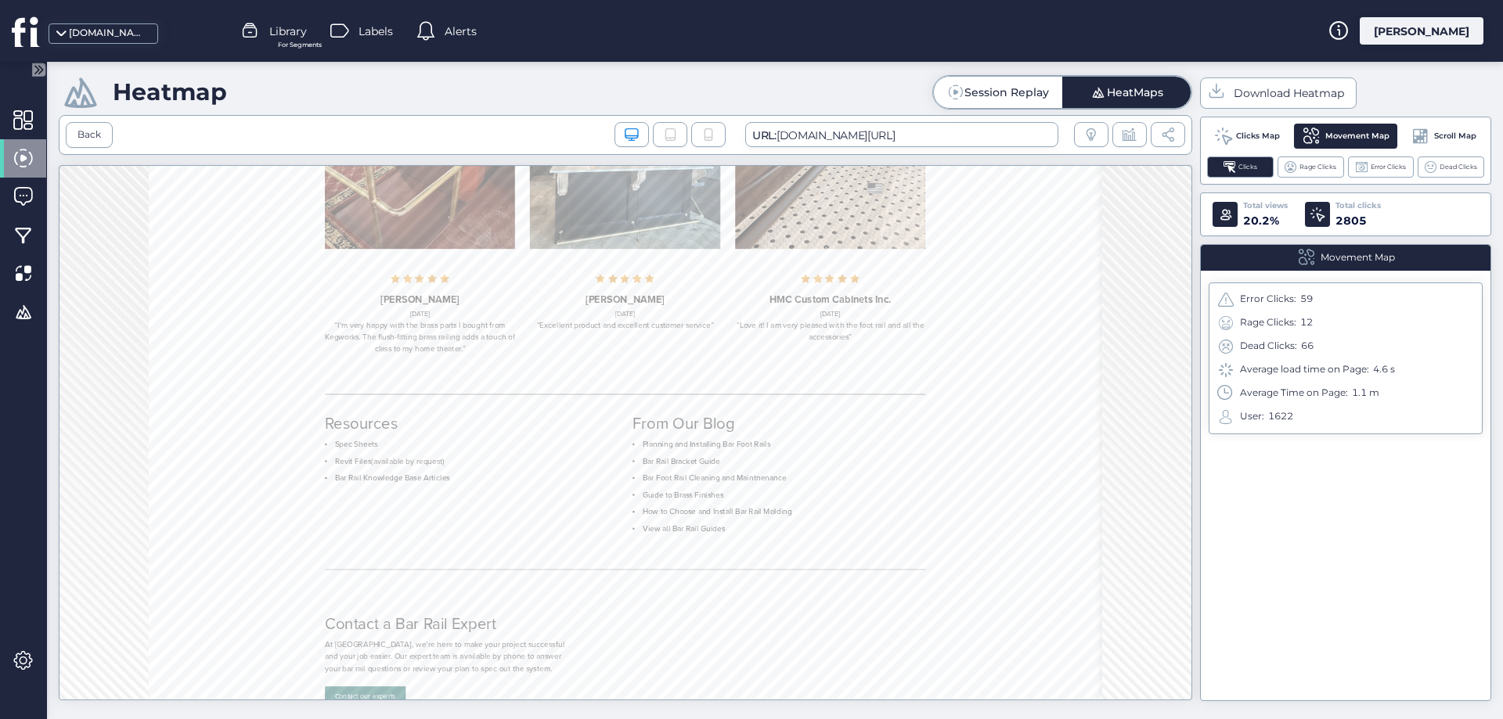
scroll to position [5870, 0]
